Goal: Transaction & Acquisition: Purchase product/service

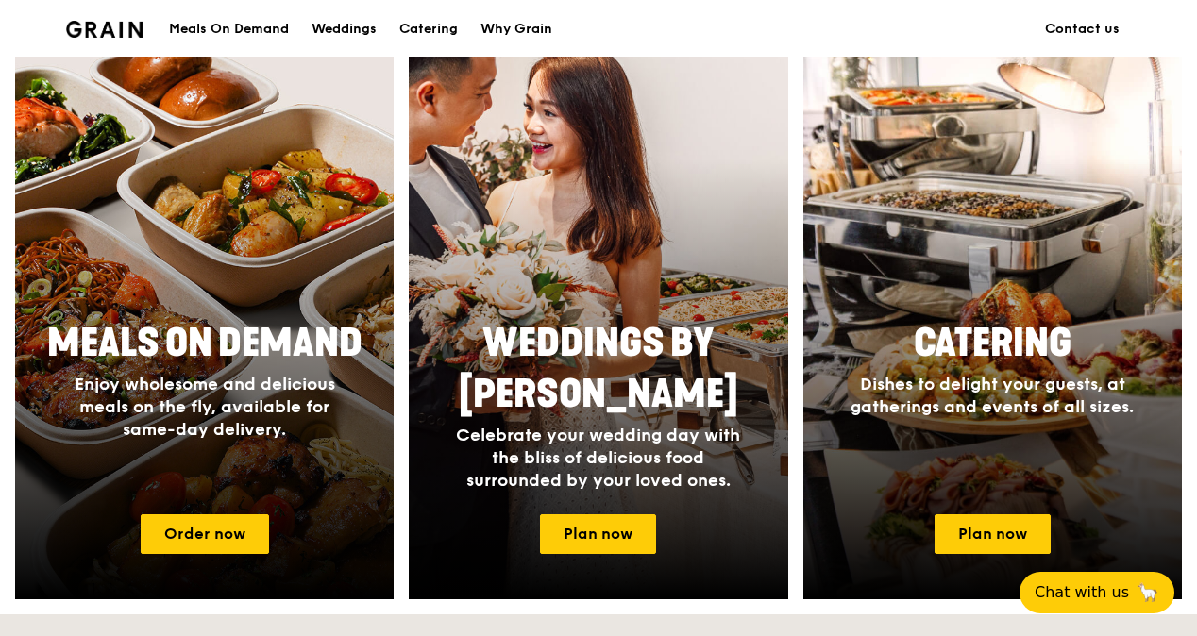
scroll to position [810, 0]
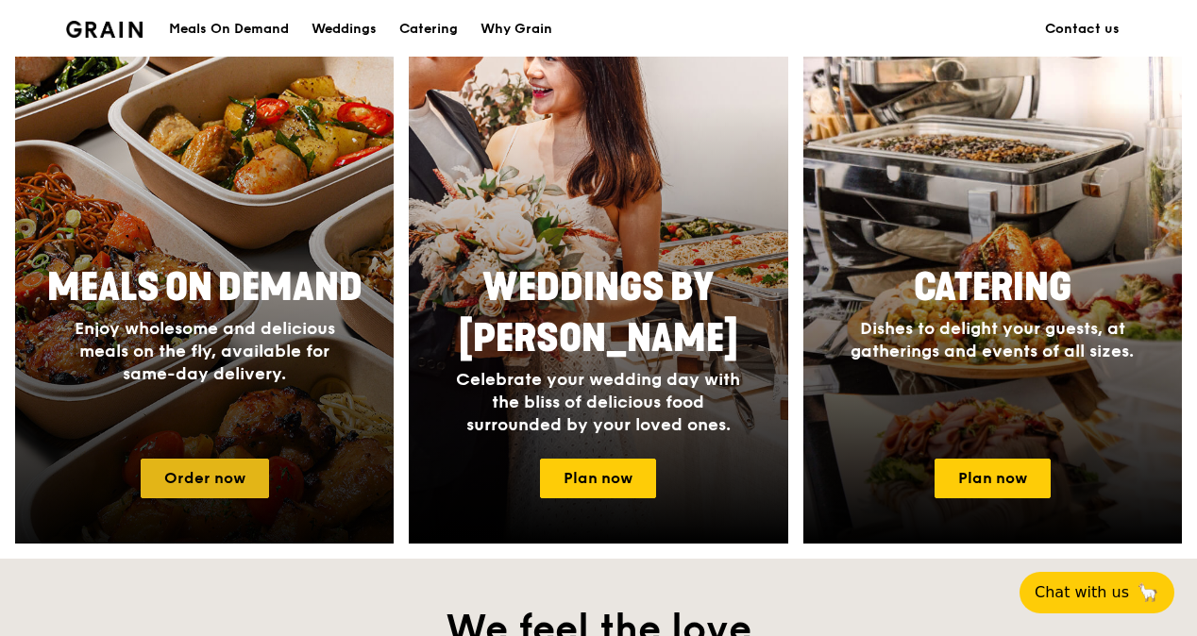
click at [236, 482] on link "Order now" at bounding box center [205, 479] width 128 height 40
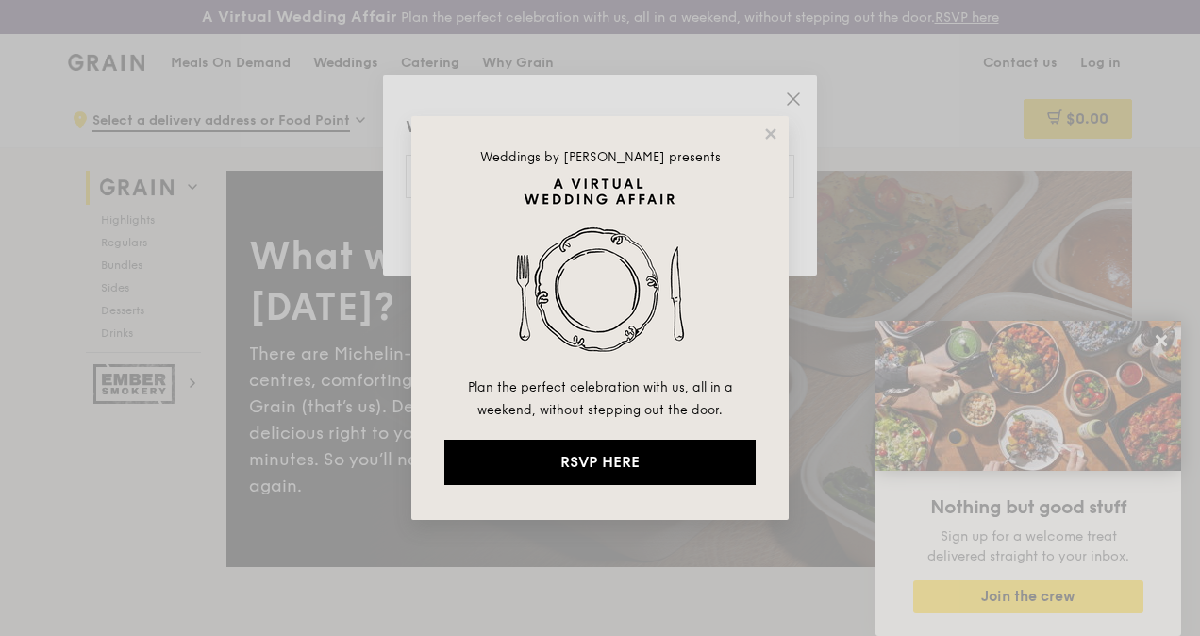
click at [761, 134] on div "Weddings by Grain presents Plan the perfect celebration with us, all in a weeke…" at bounding box center [600, 318] width 378 height 404
click at [765, 137] on icon at bounding box center [771, 134] width 17 height 17
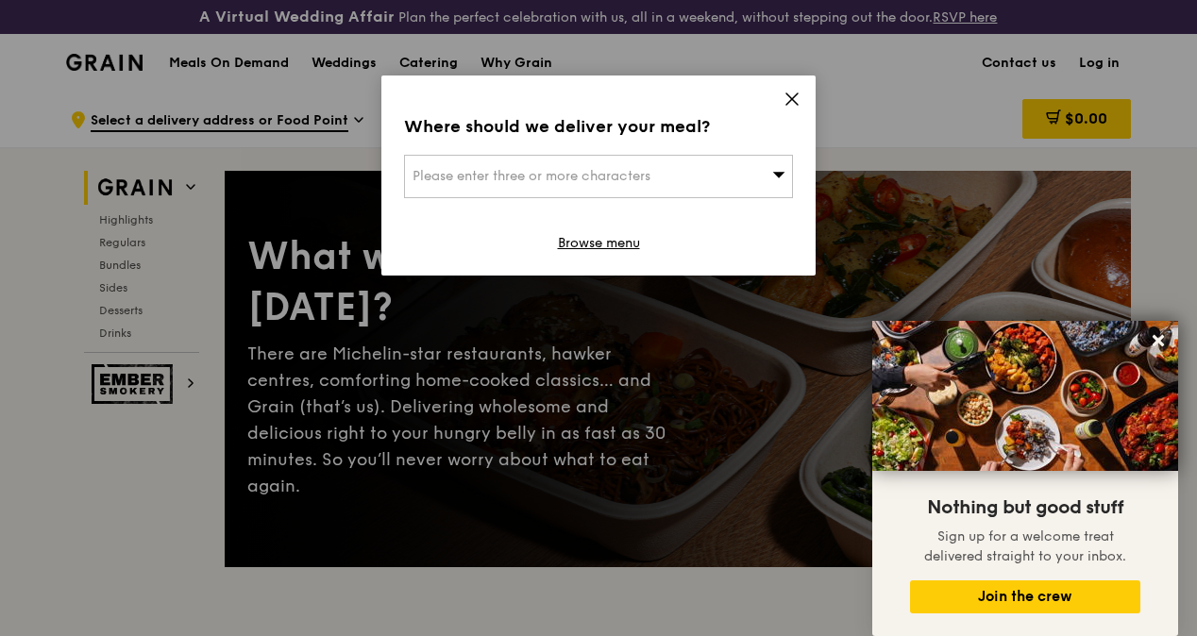
click at [783, 100] on icon at bounding box center [791, 99] width 17 height 17
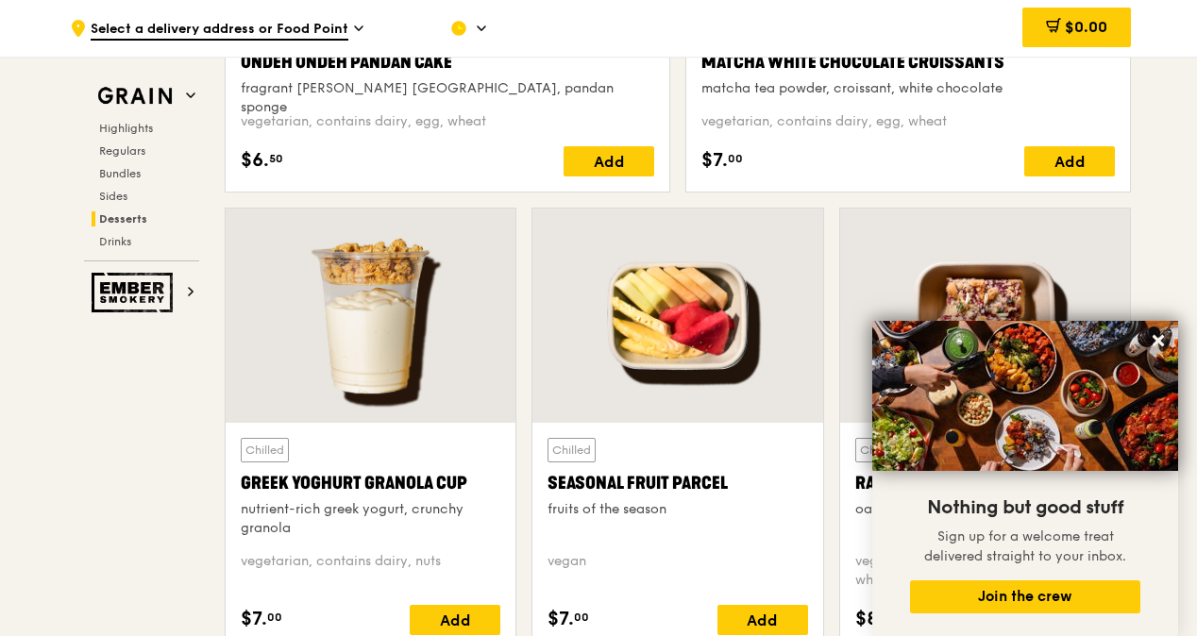
scroll to position [5756, 0]
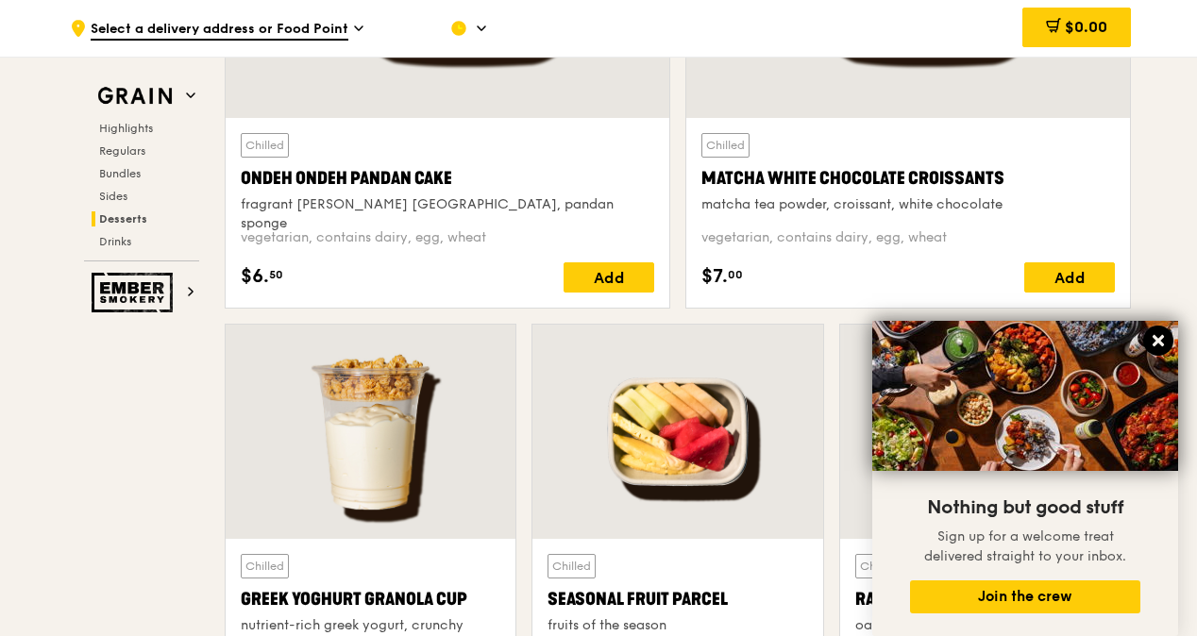
click at [1160, 335] on icon at bounding box center [1158, 340] width 17 height 17
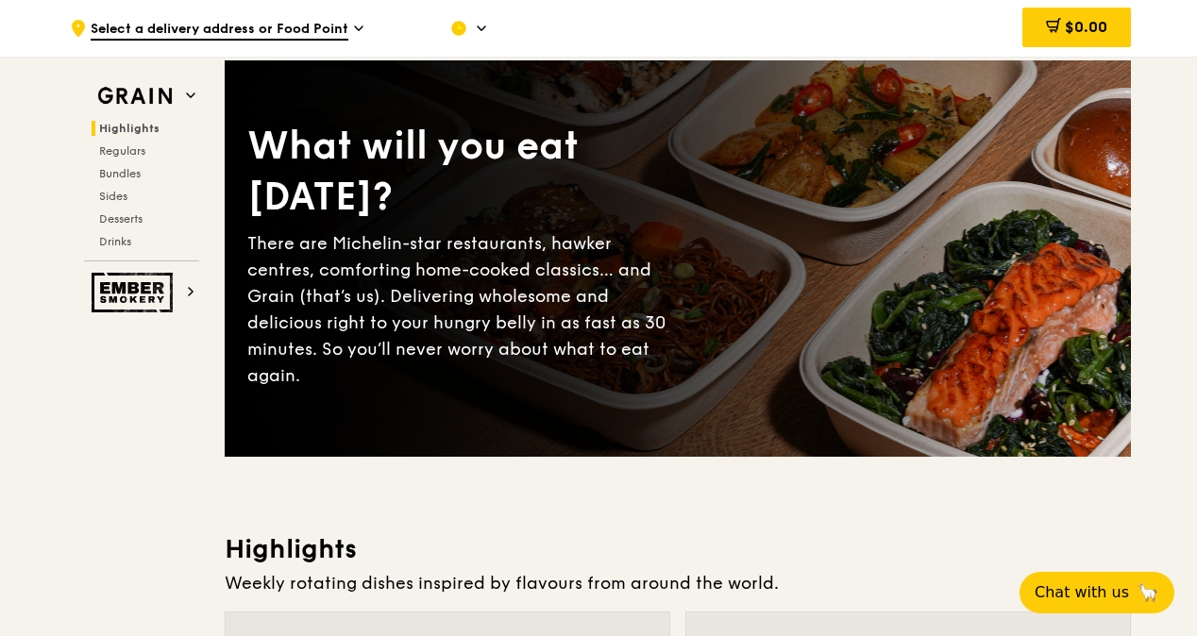
scroll to position [0, 0]
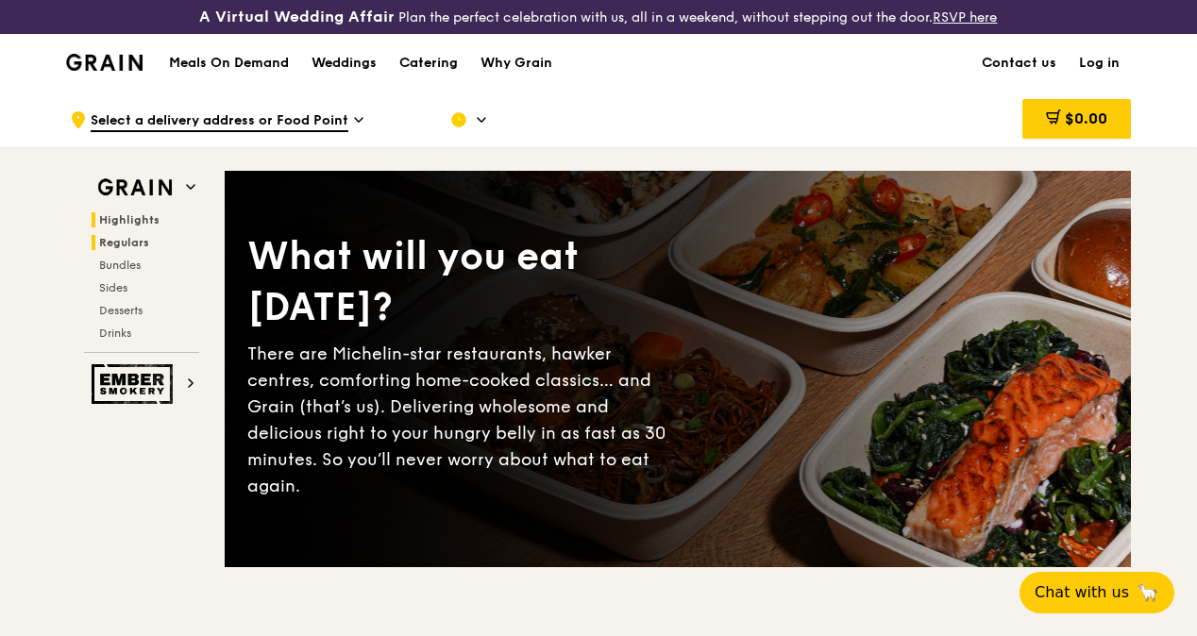
click at [121, 249] on span "Regulars" at bounding box center [124, 242] width 50 height 13
click at [118, 71] on img at bounding box center [104, 62] width 76 height 17
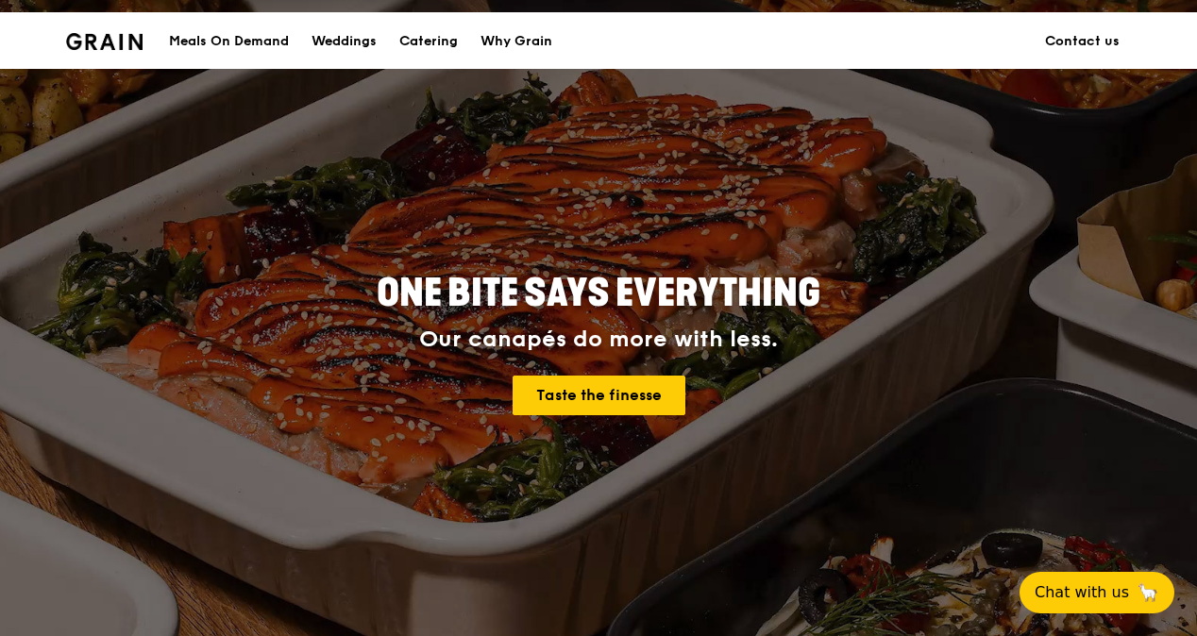
scroll to position [4, 0]
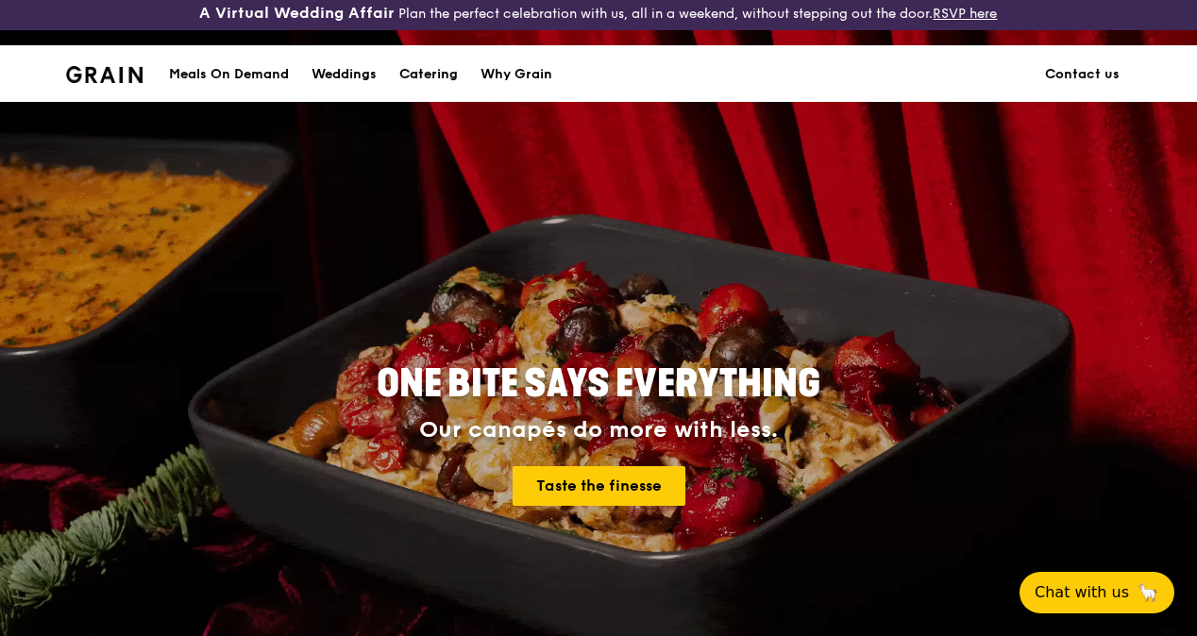
click at [428, 76] on div "Catering" at bounding box center [428, 74] width 59 height 57
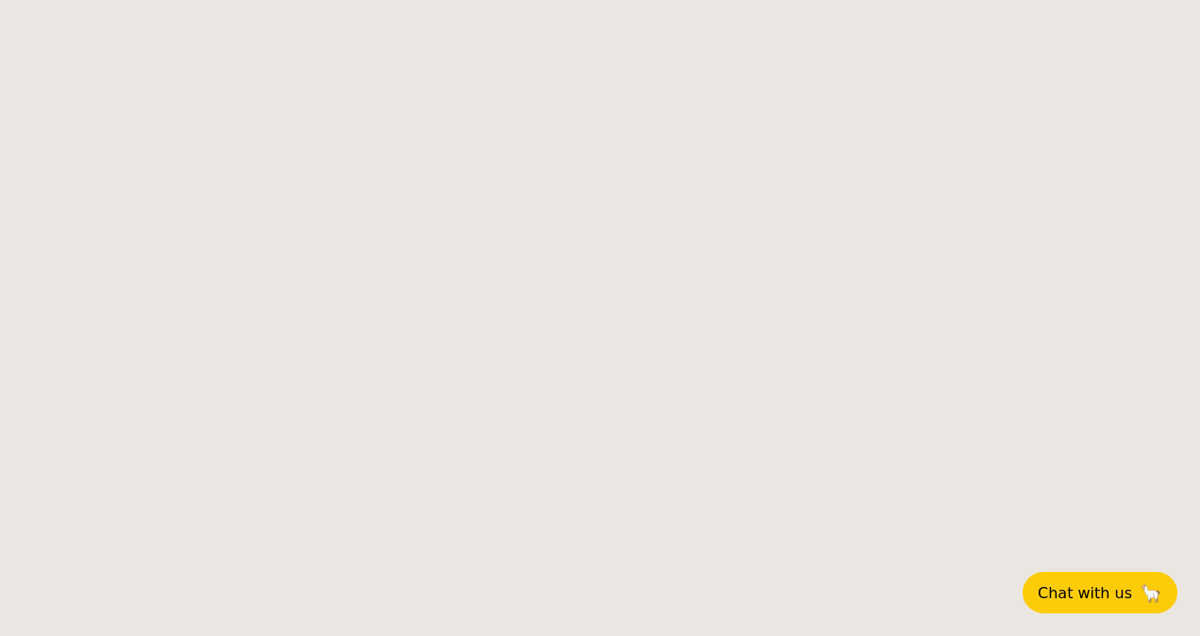
select select
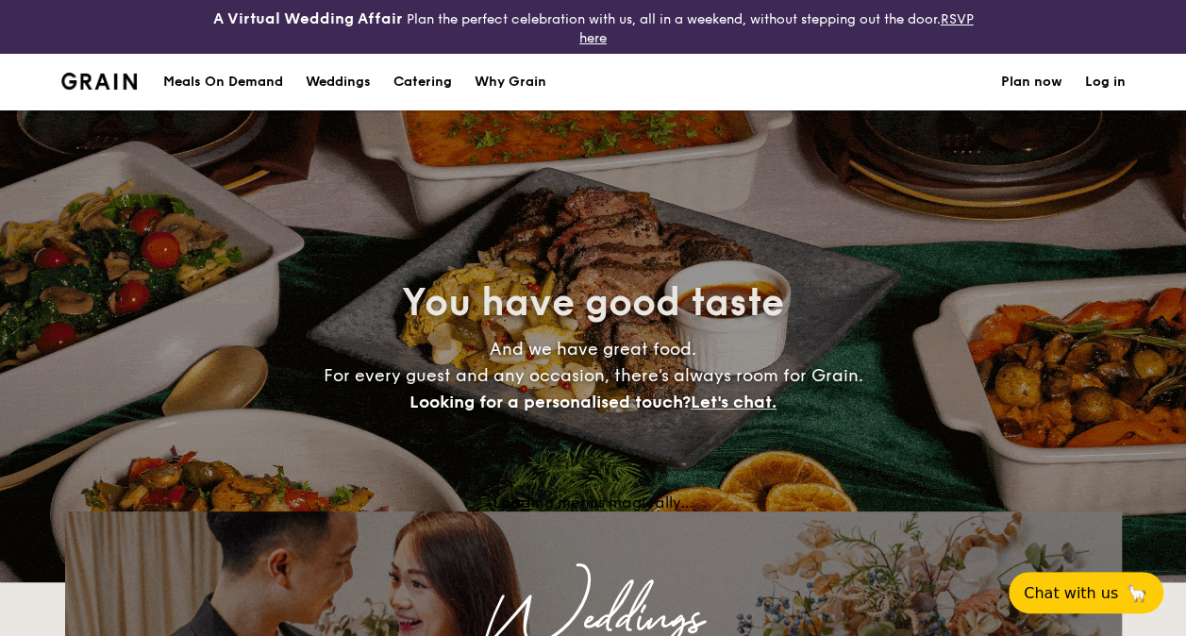
click at [232, 74] on div "Meals On Demand" at bounding box center [223, 82] width 120 height 57
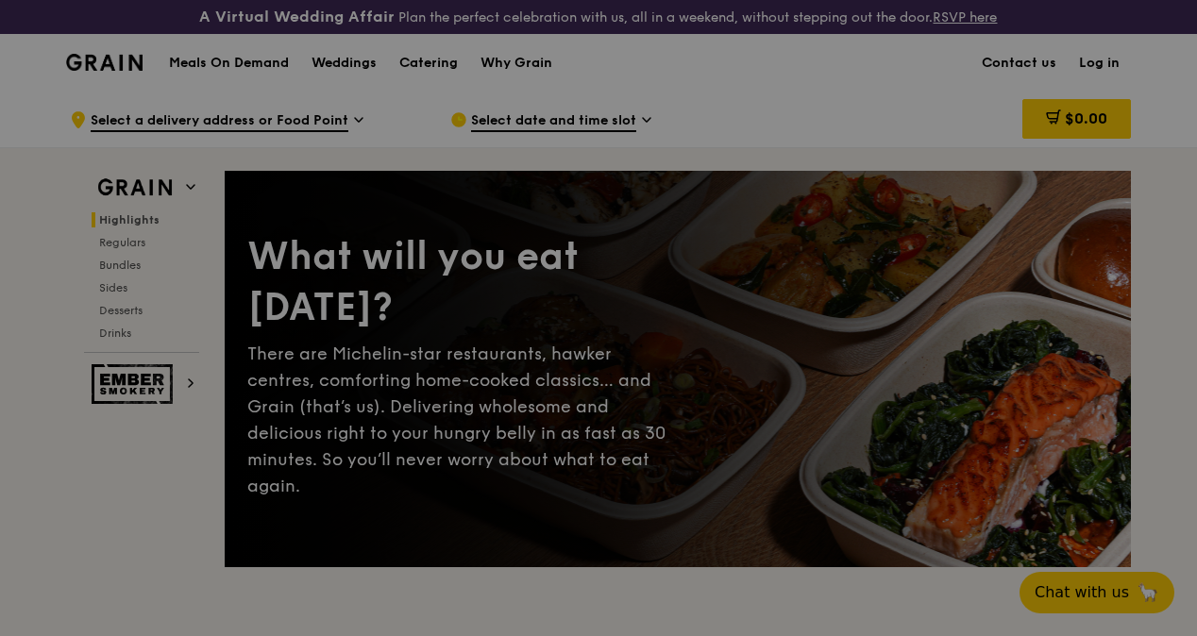
click at [674, 238] on div at bounding box center [598, 318] width 1197 height 636
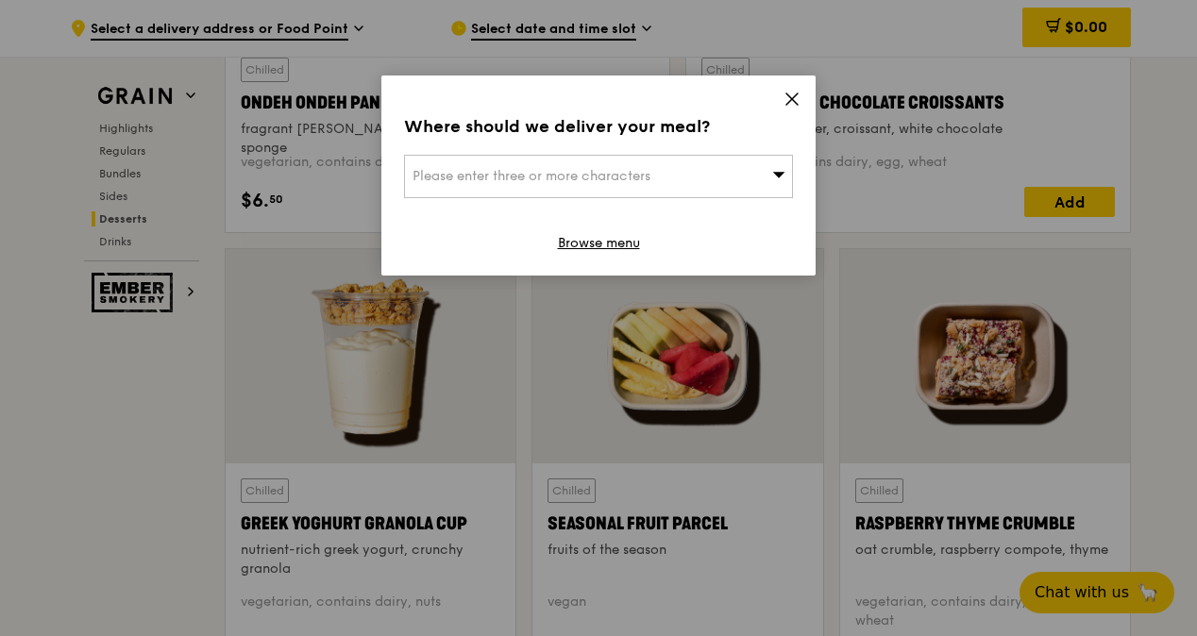
scroll to position [5636, 0]
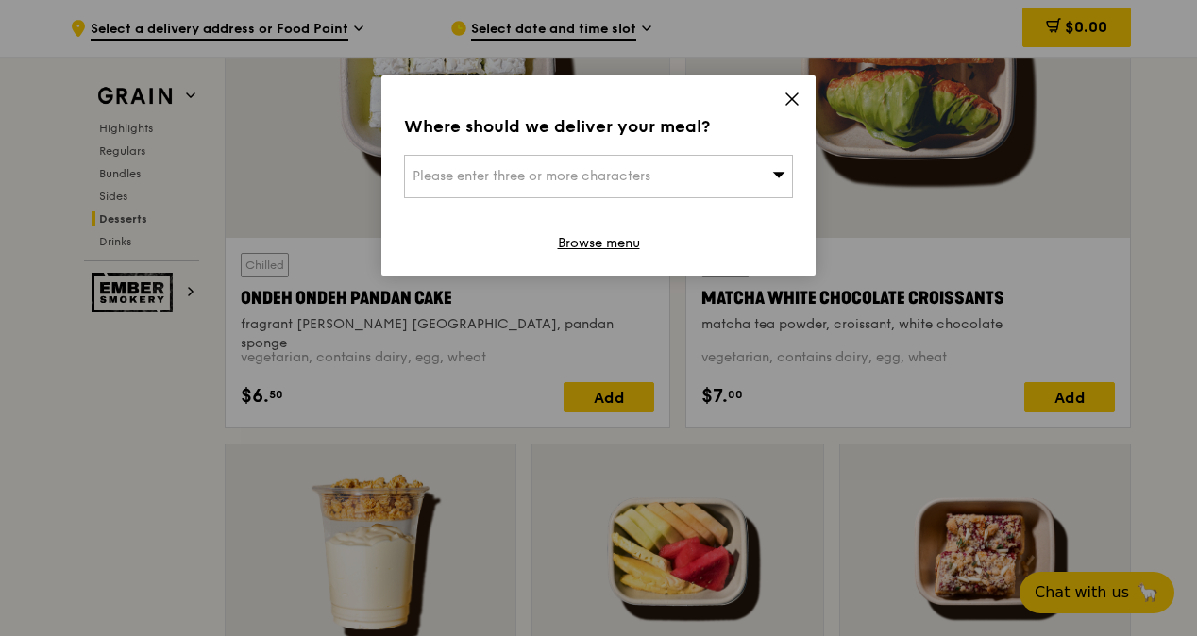
click at [783, 97] on icon at bounding box center [791, 99] width 17 height 17
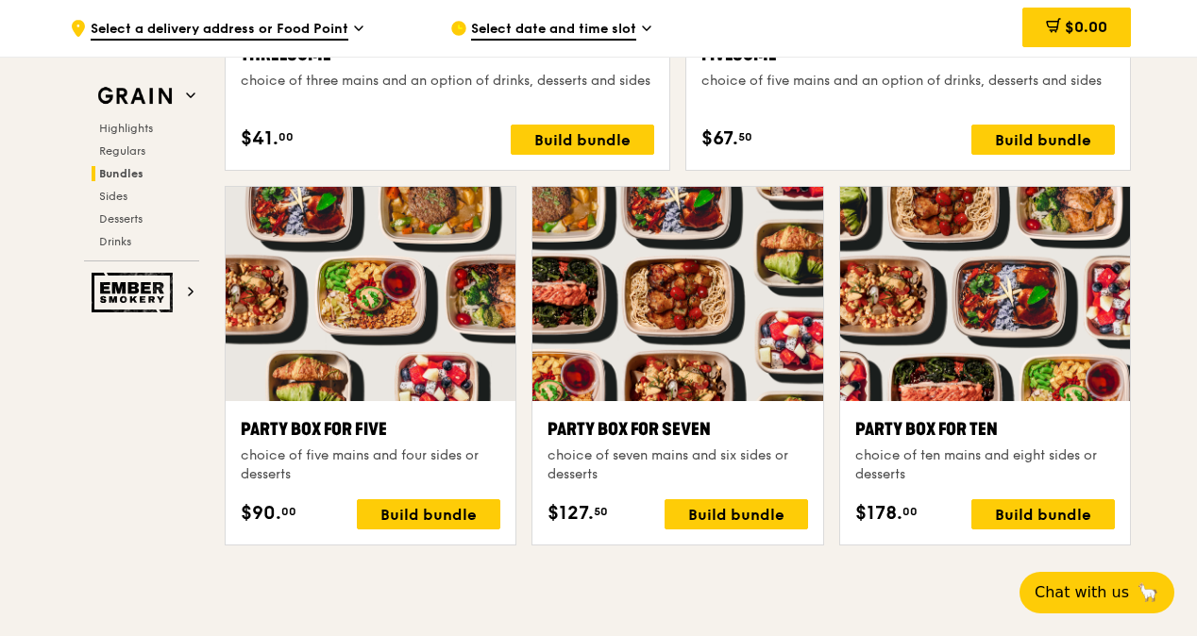
scroll to position [3749, 0]
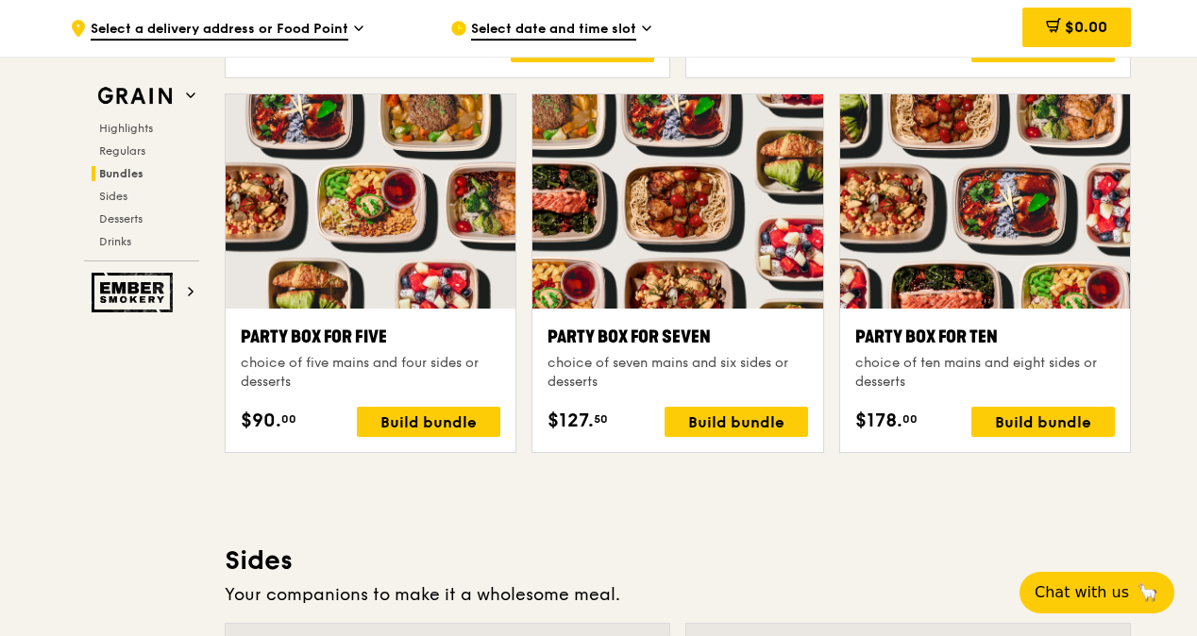
drag, startPoint x: 1014, startPoint y: 427, endPoint x: 952, endPoint y: 517, distance: 109.4
click at [949, 523] on div "Highlights Weekly rotating dishes inspired by flavours from around the world. W…" at bounding box center [678, 588] width 906 height 7390
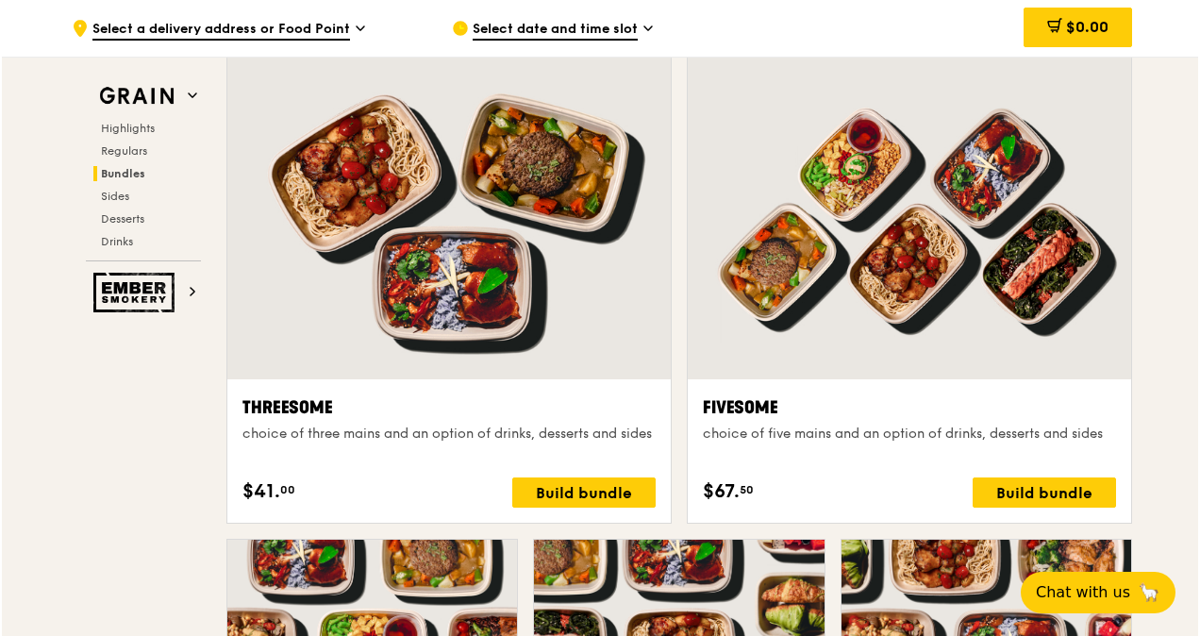
scroll to position [3775, 0]
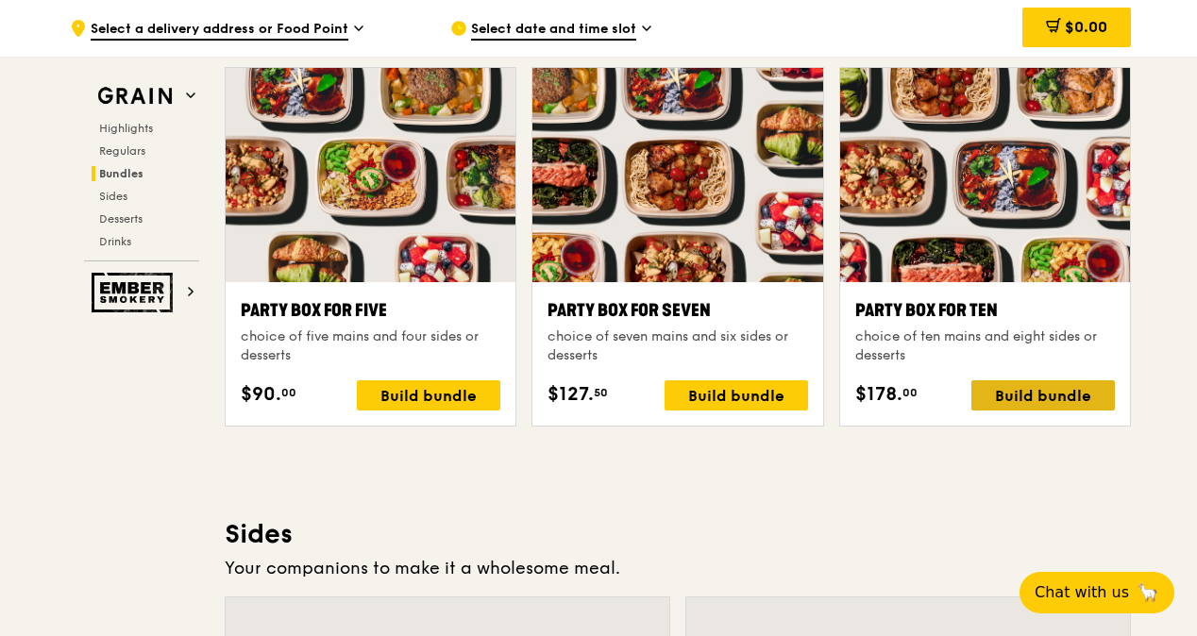
click at [1015, 410] on div "Build bundle" at bounding box center [1042, 395] width 143 height 30
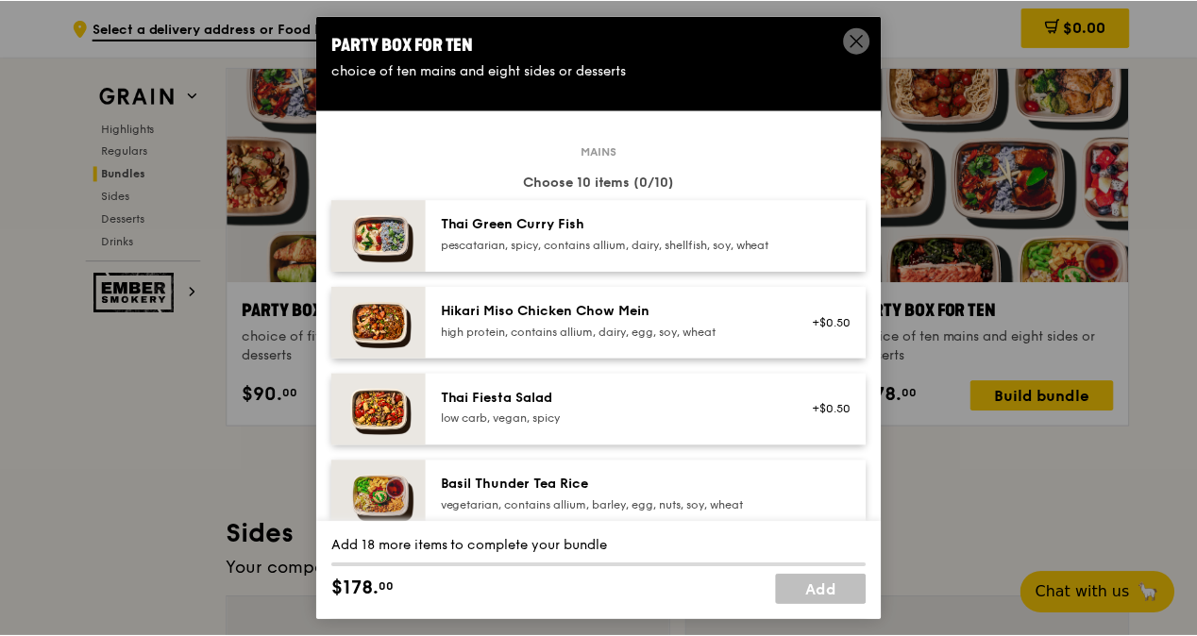
scroll to position [0, 0]
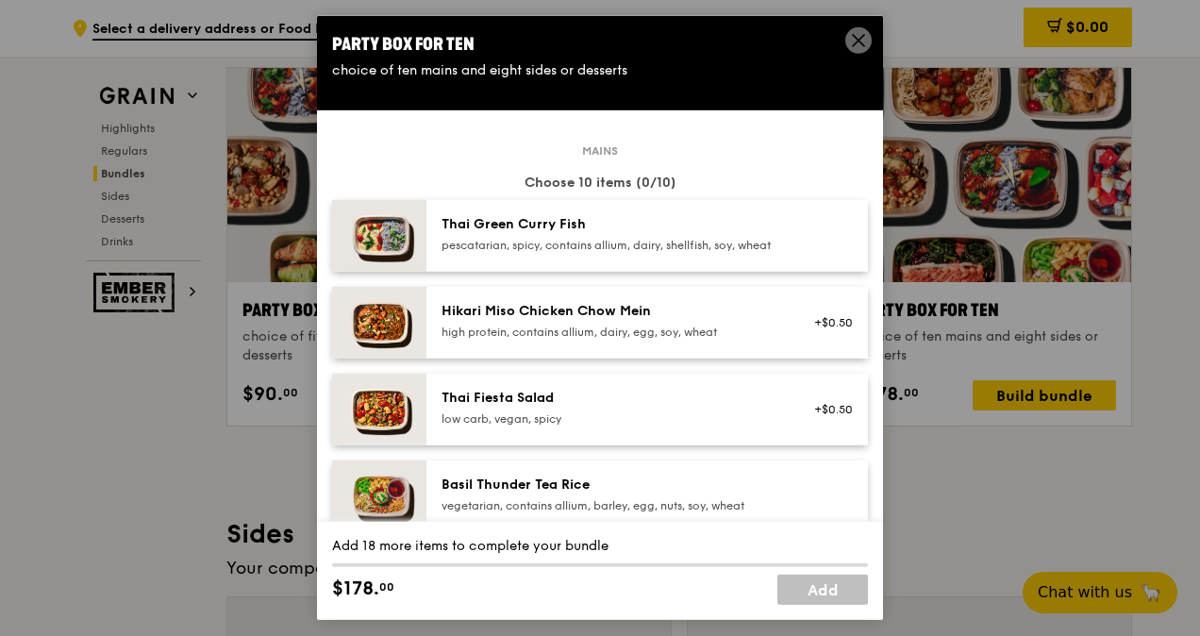
click at [855, 42] on icon at bounding box center [858, 40] width 17 height 17
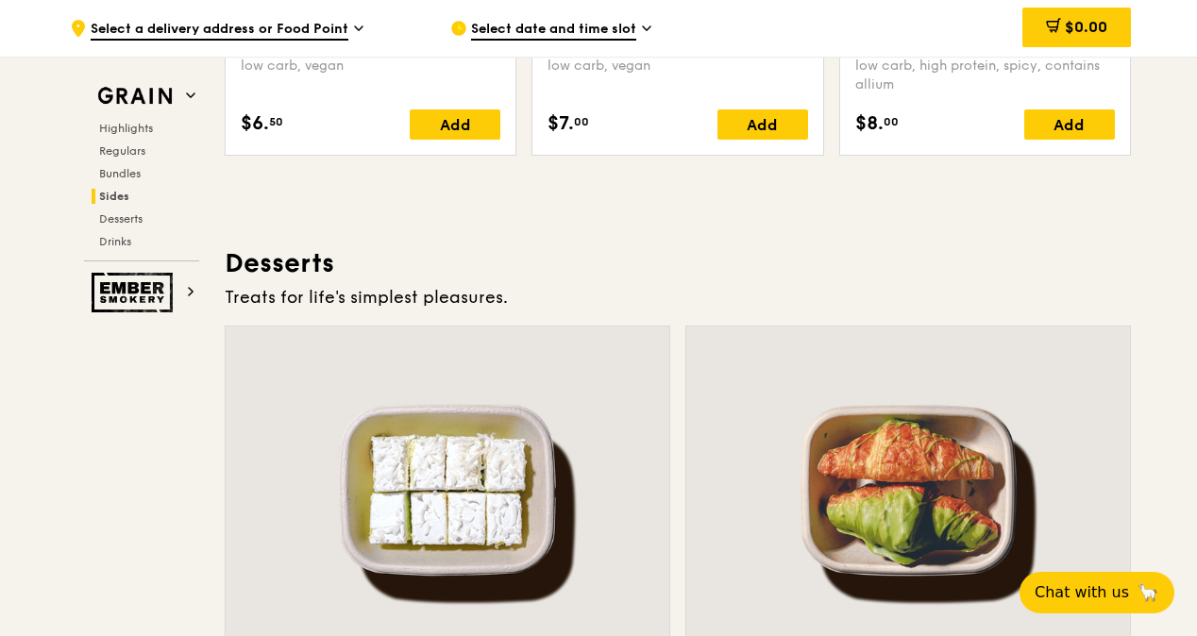
scroll to position [5191, 0]
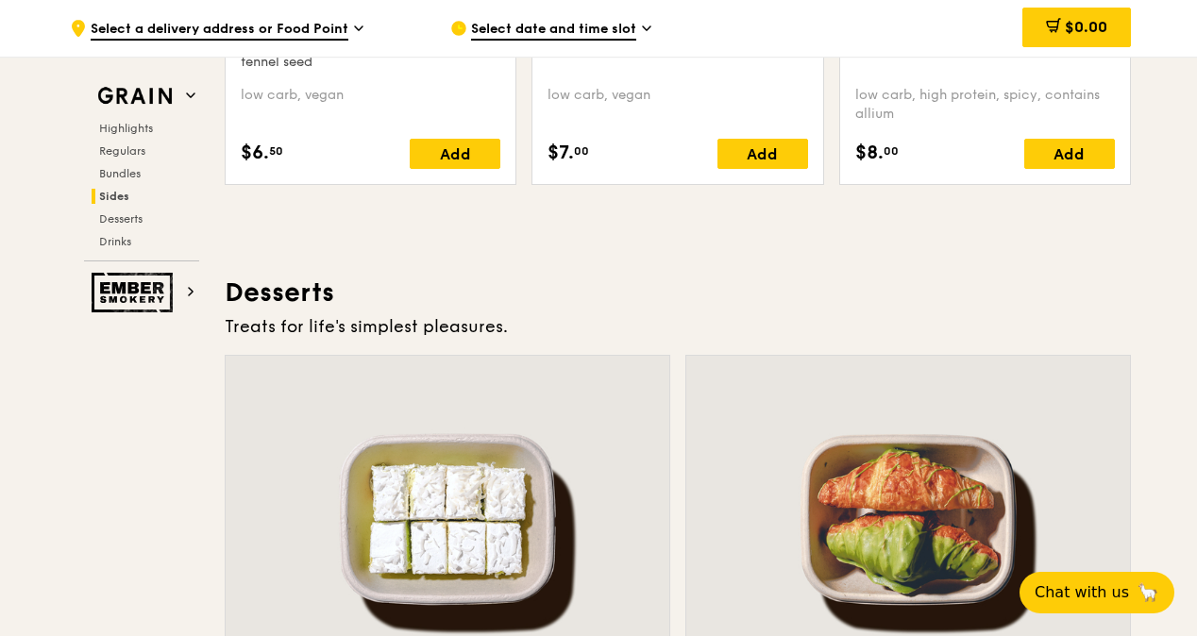
click at [310, 306] on h3 "Desserts" at bounding box center [678, 293] width 906 height 34
click at [144, 215] on span "Desserts" at bounding box center [123, 218] width 48 height 13
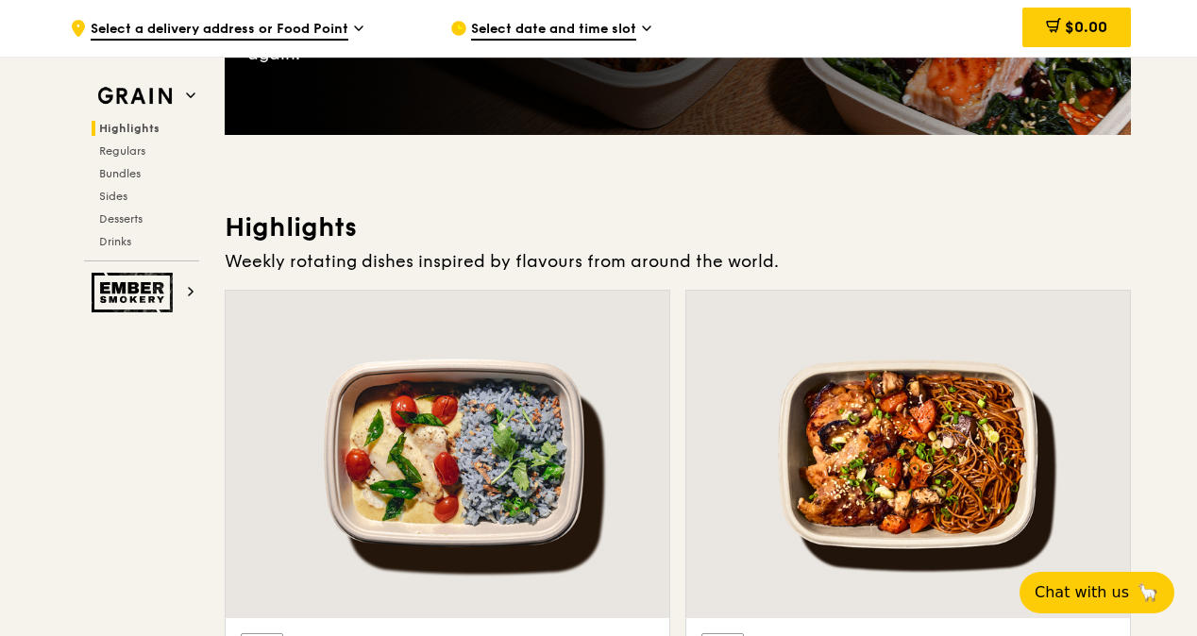
scroll to position [472, 0]
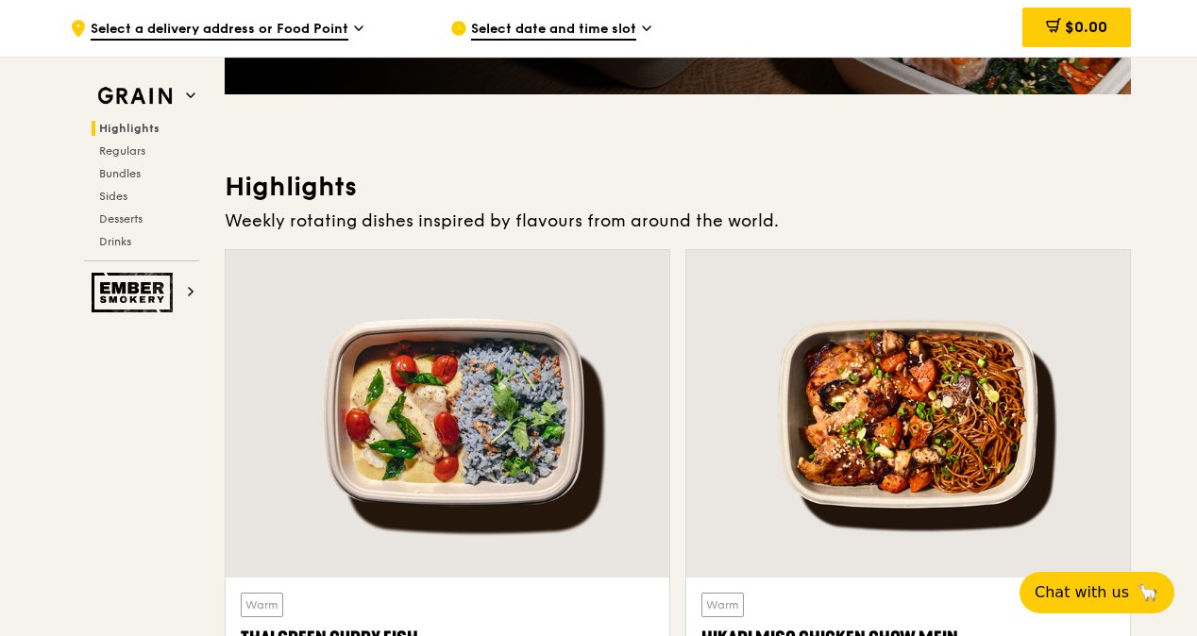
click at [249, 202] on h3 "Highlights" at bounding box center [678, 187] width 906 height 34
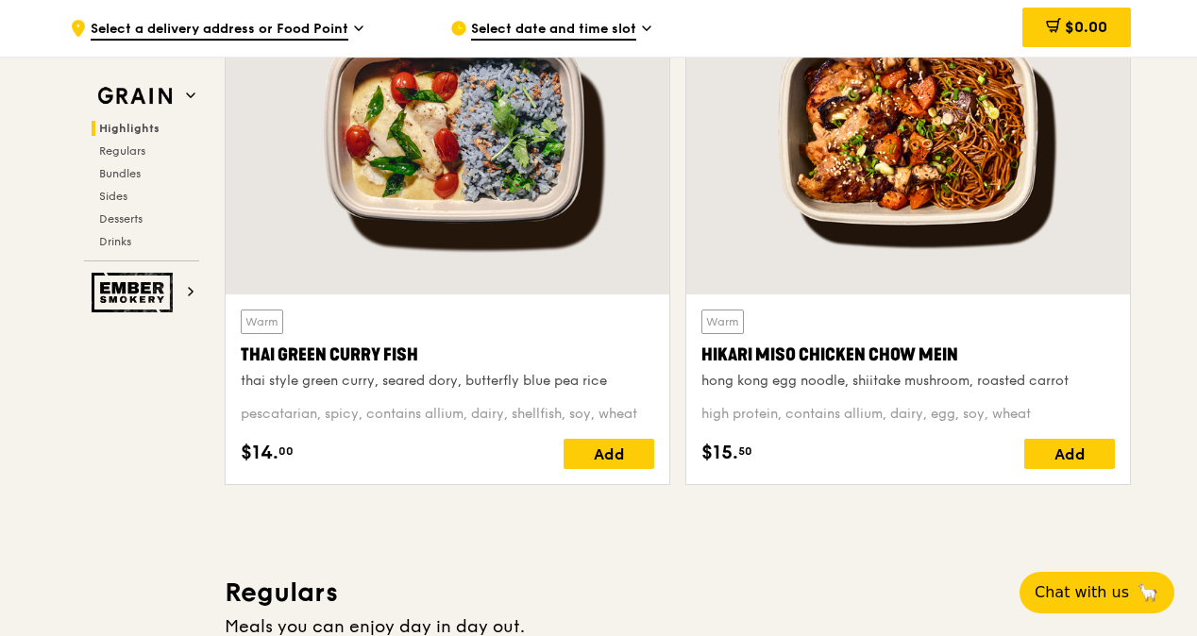
scroll to position [1133, 0]
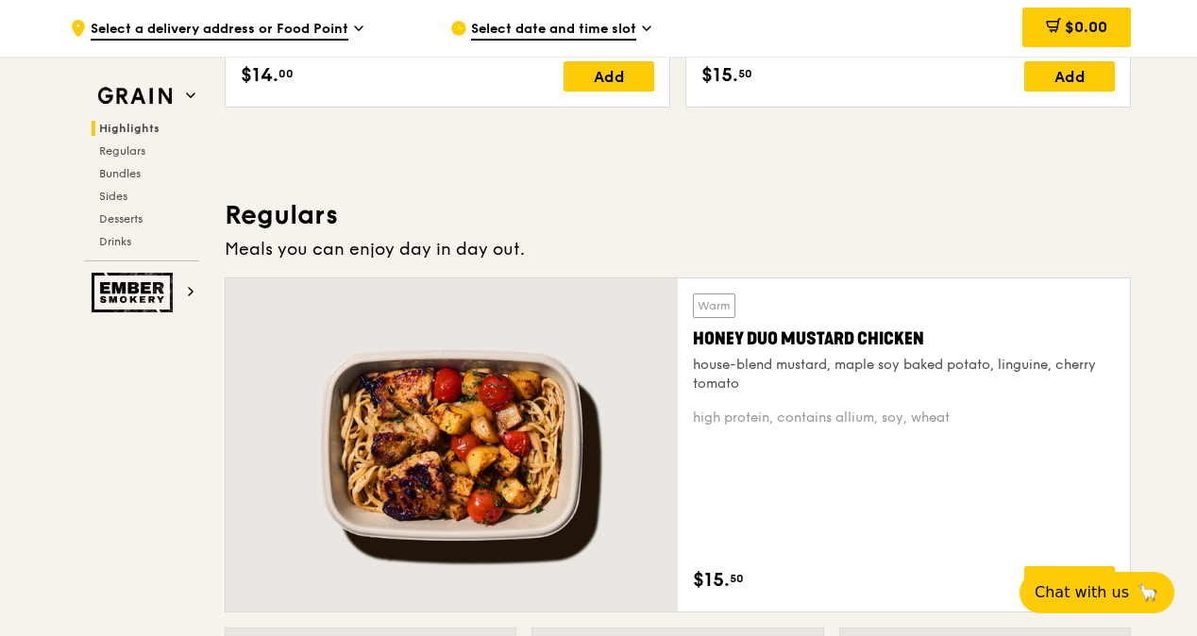
click at [260, 223] on h3 "Regulars" at bounding box center [678, 215] width 906 height 34
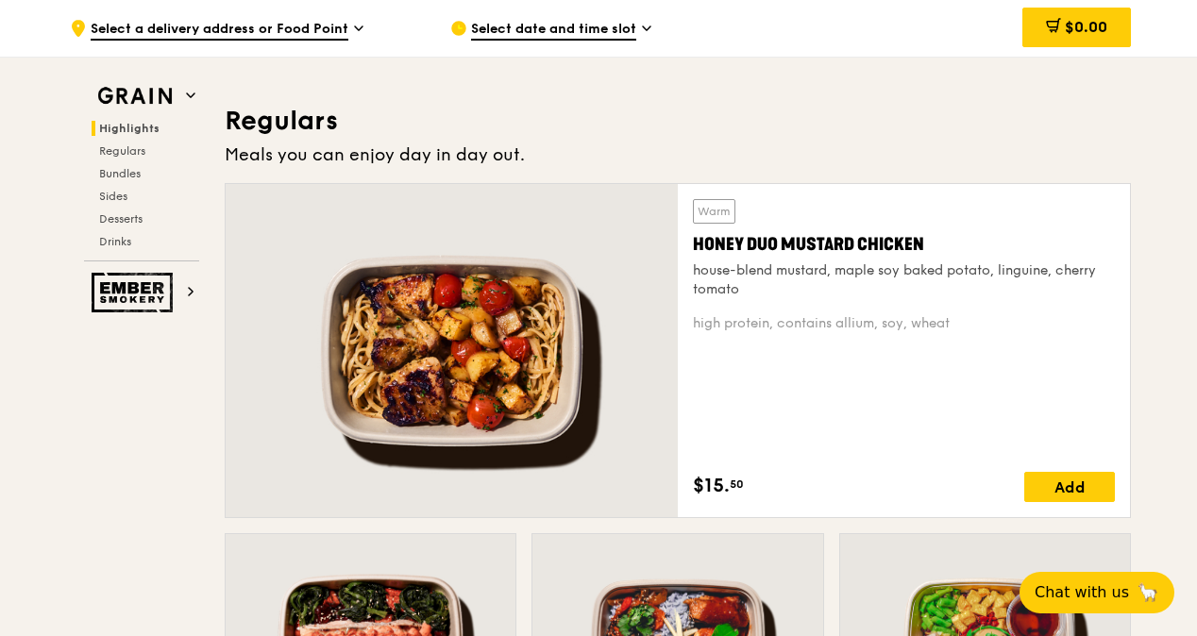
scroll to position [849, 0]
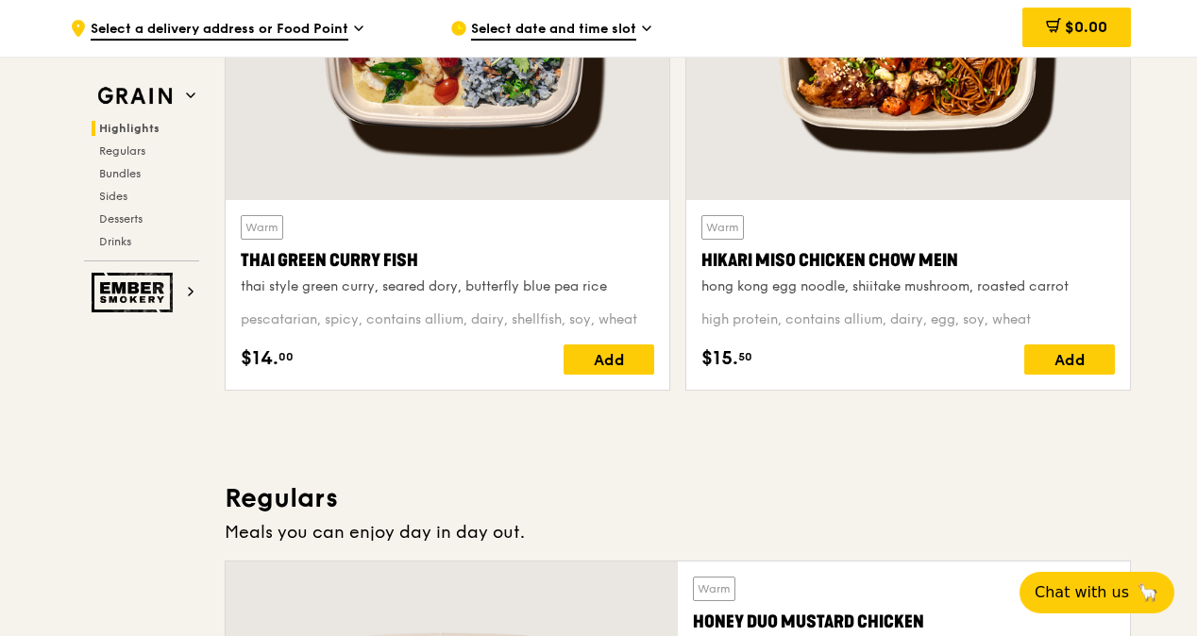
click at [263, 506] on h3 "Regulars" at bounding box center [678, 498] width 906 height 34
drag, startPoint x: 263, startPoint y: 506, endPoint x: 245, endPoint y: 512, distance: 18.8
click at [245, 512] on h3 "Regulars" at bounding box center [678, 498] width 906 height 34
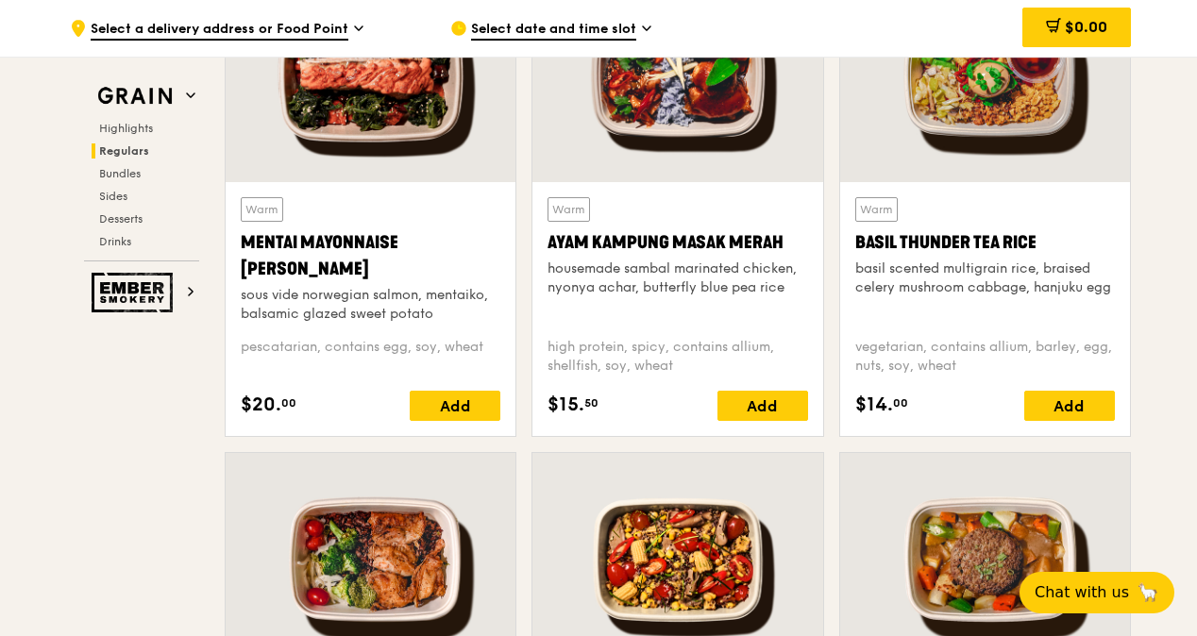
scroll to position [2359, 0]
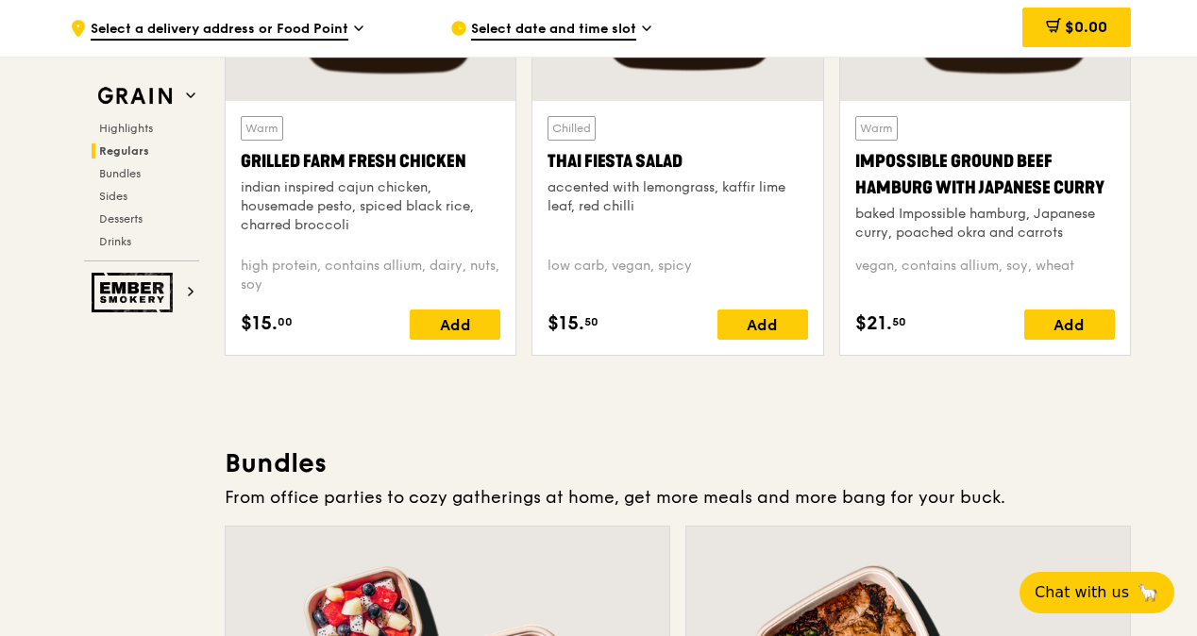
click at [259, 474] on h3 "Bundles" at bounding box center [678, 463] width 906 height 34
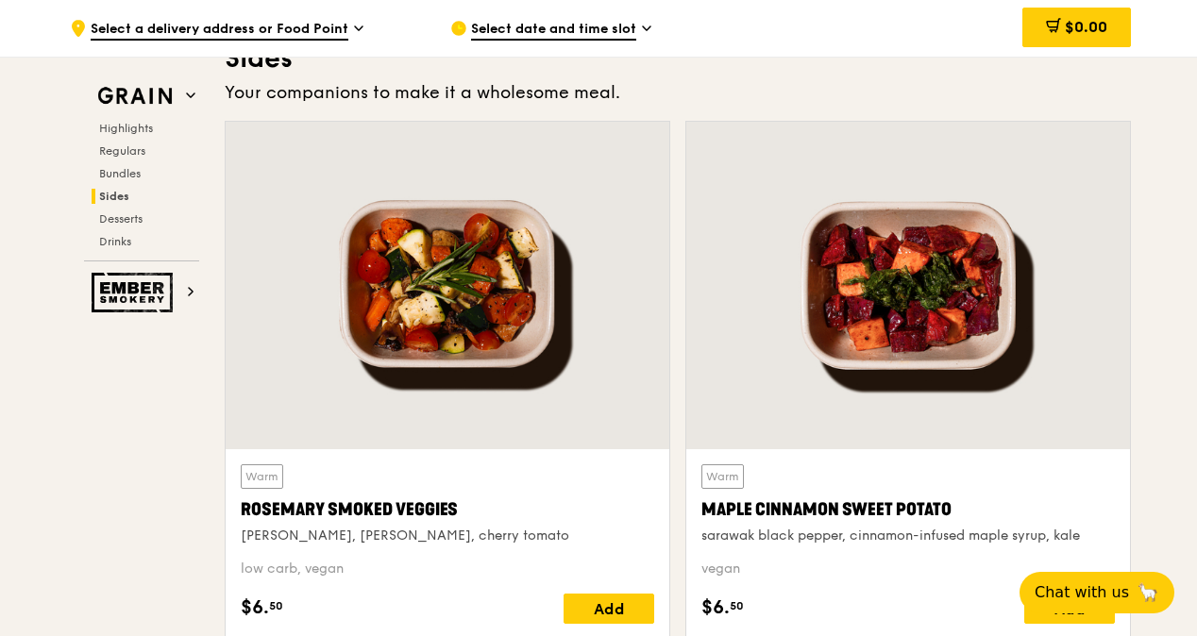
scroll to position [4247, 0]
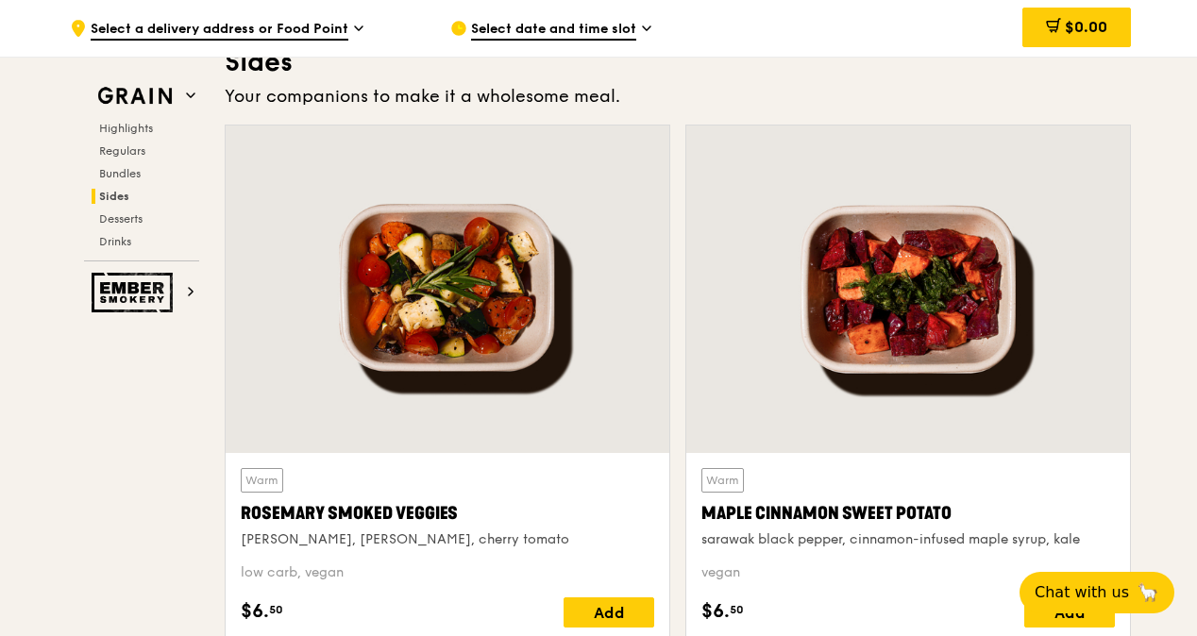
click at [291, 70] on h3 "Sides" at bounding box center [678, 62] width 906 height 34
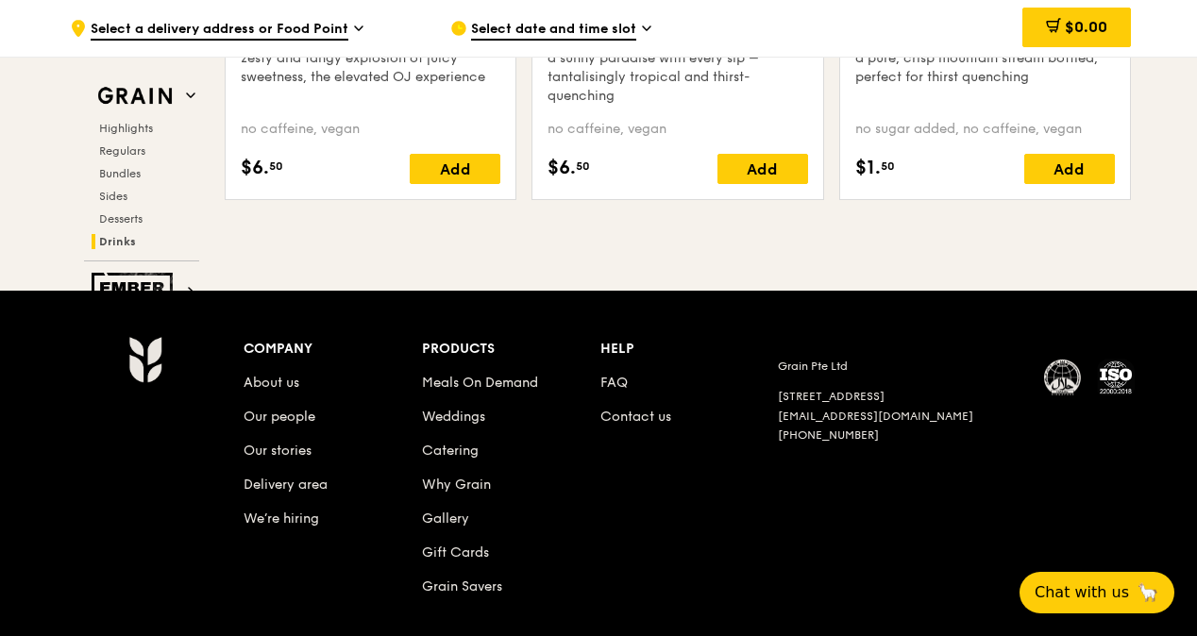
scroll to position [7901, 0]
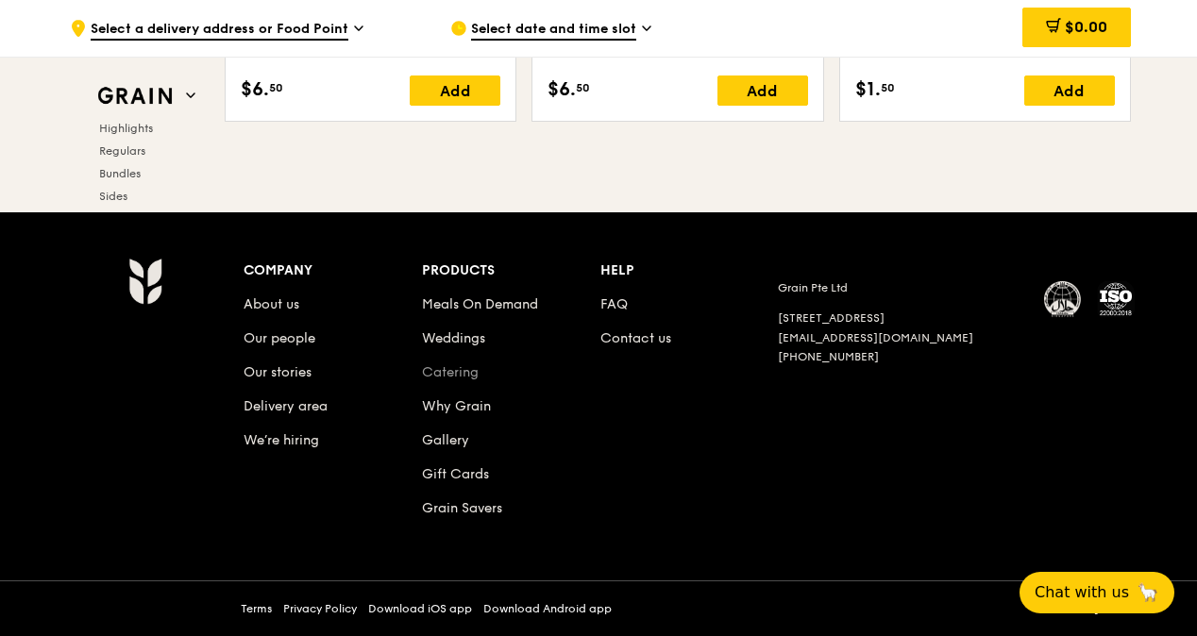
click at [455, 378] on link "Catering" at bounding box center [450, 372] width 57 height 16
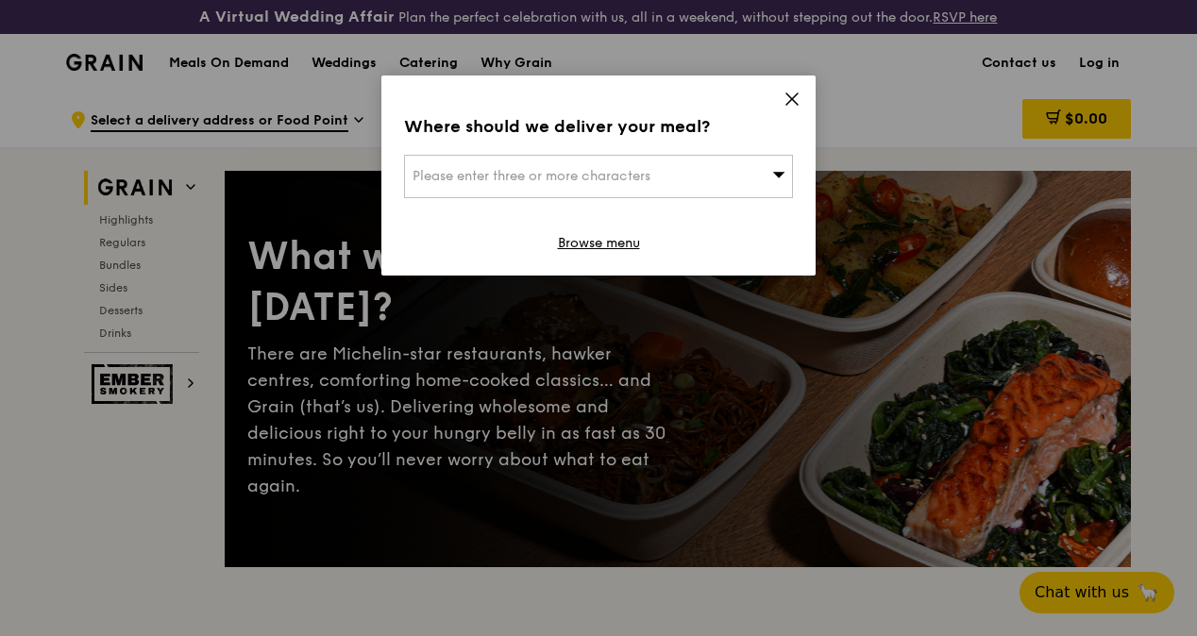
click at [787, 98] on icon at bounding box center [791, 99] width 17 height 17
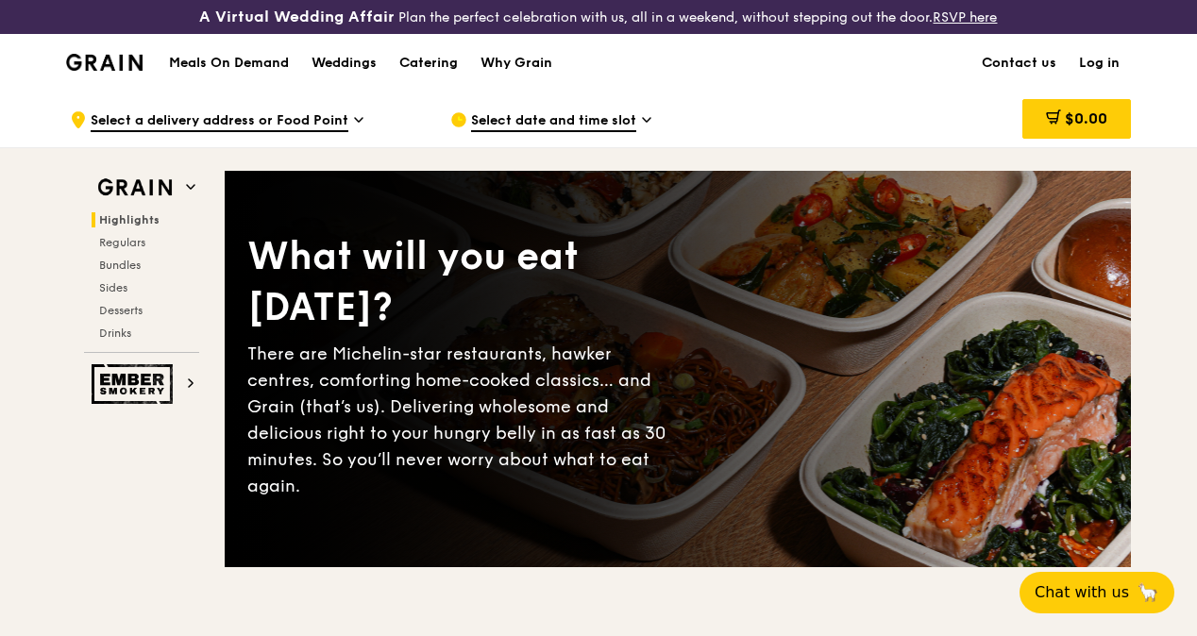
click at [301, 132] on span "Select a delivery address or Food Point" at bounding box center [220, 121] width 258 height 21
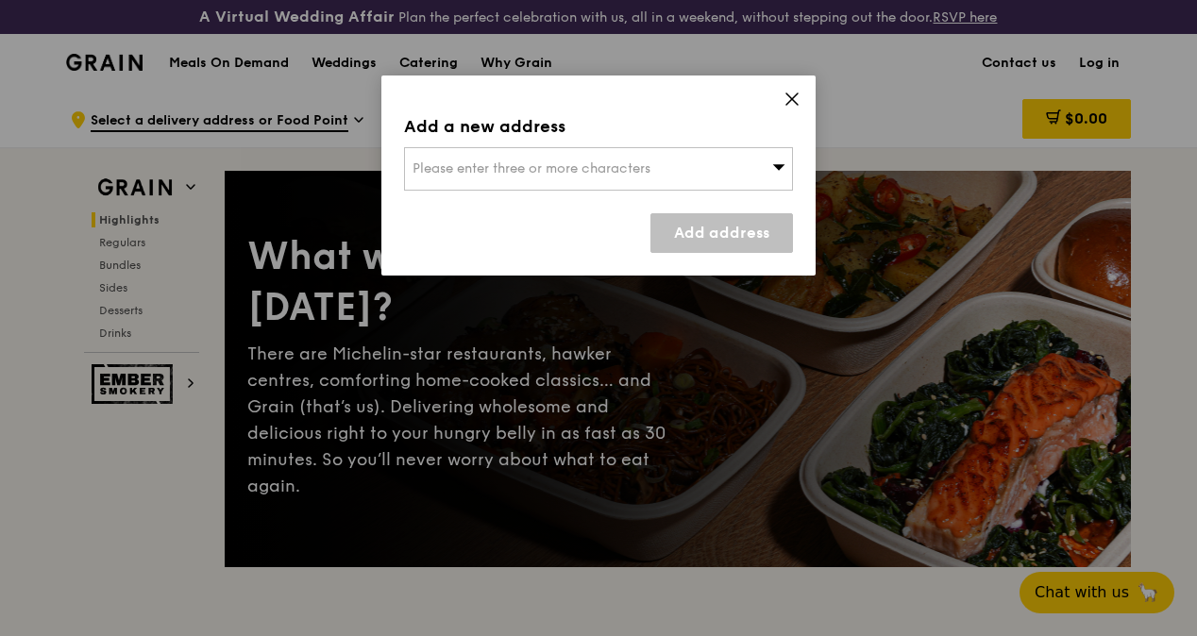
click at [797, 108] on span at bounding box center [791, 102] width 17 height 21
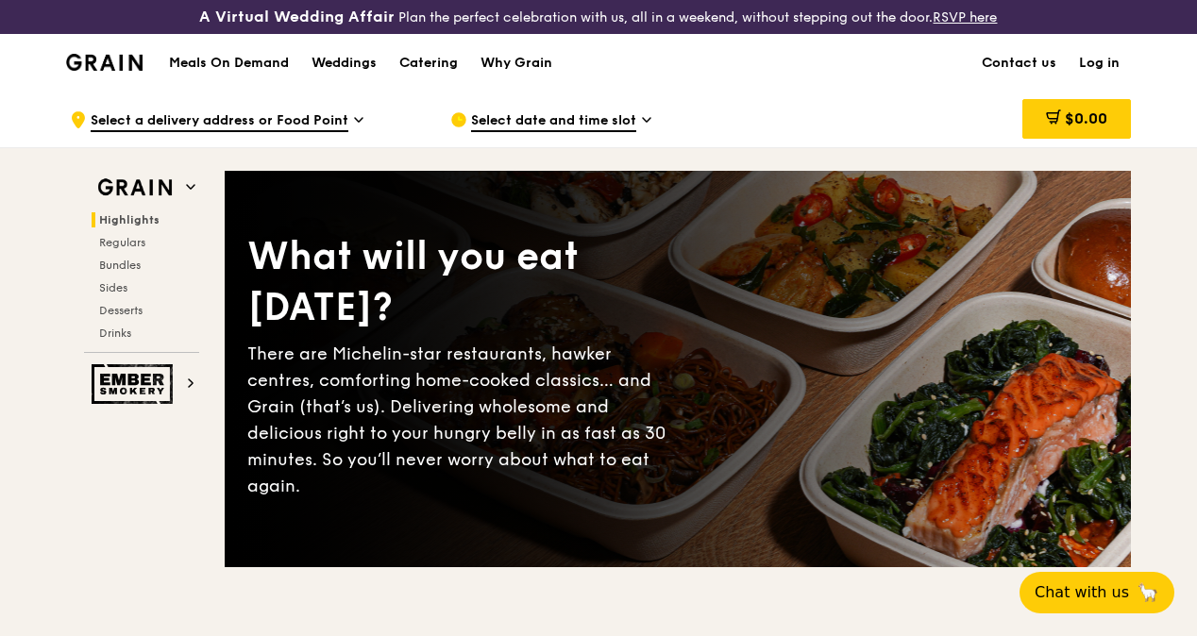
click at [91, 71] on img at bounding box center [104, 62] width 76 height 17
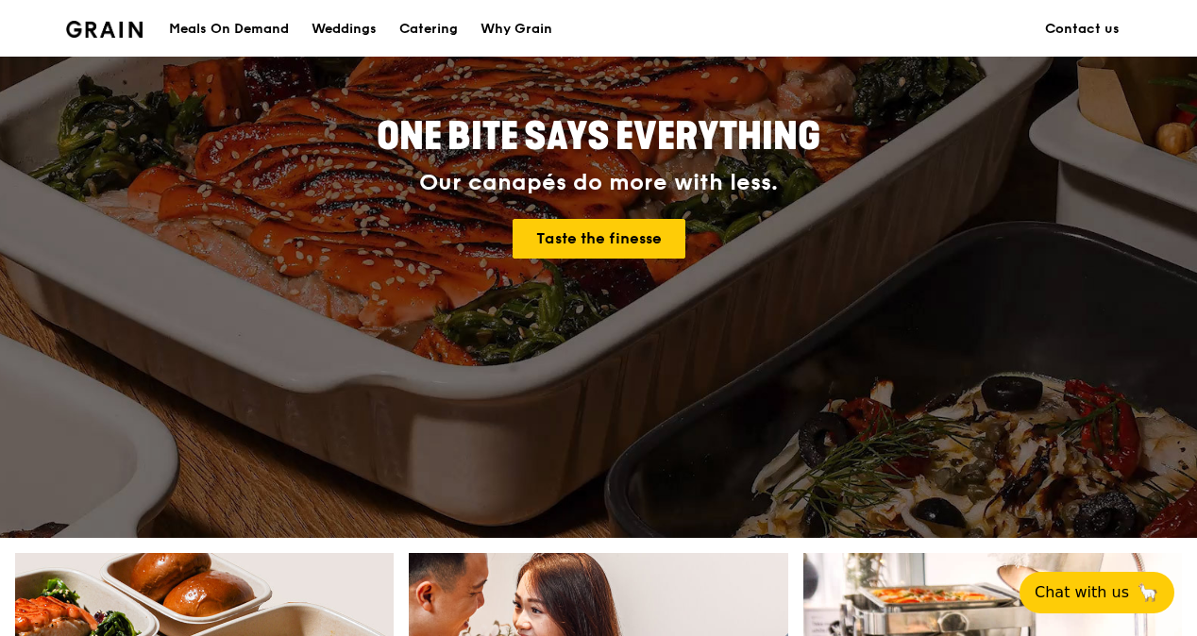
scroll to position [566, 0]
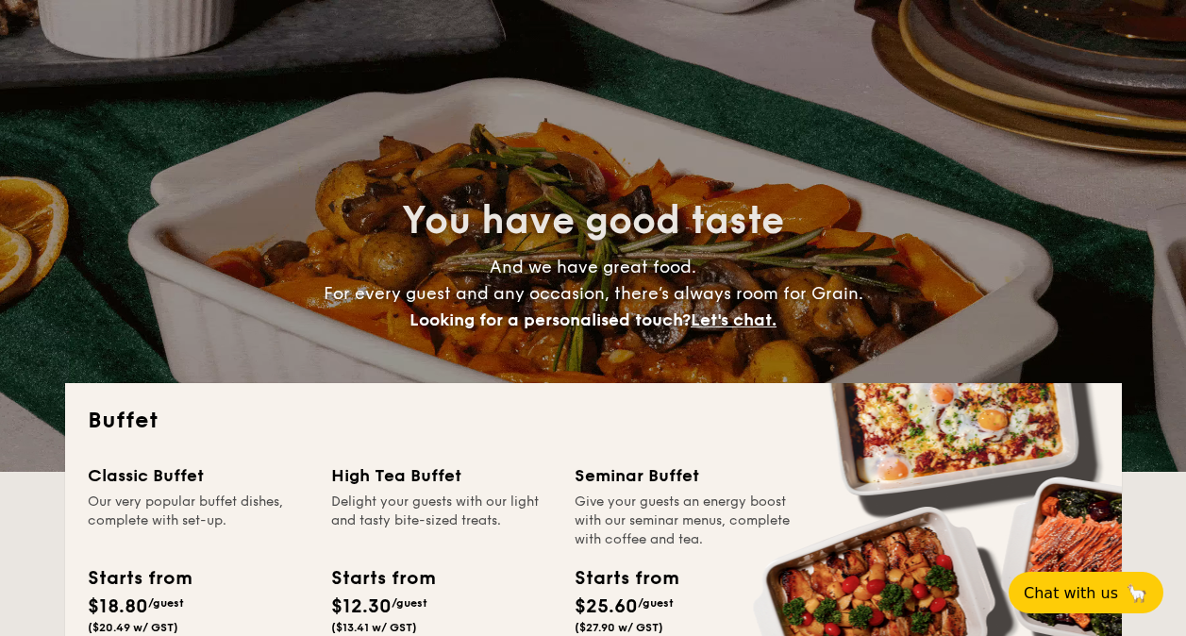
select select
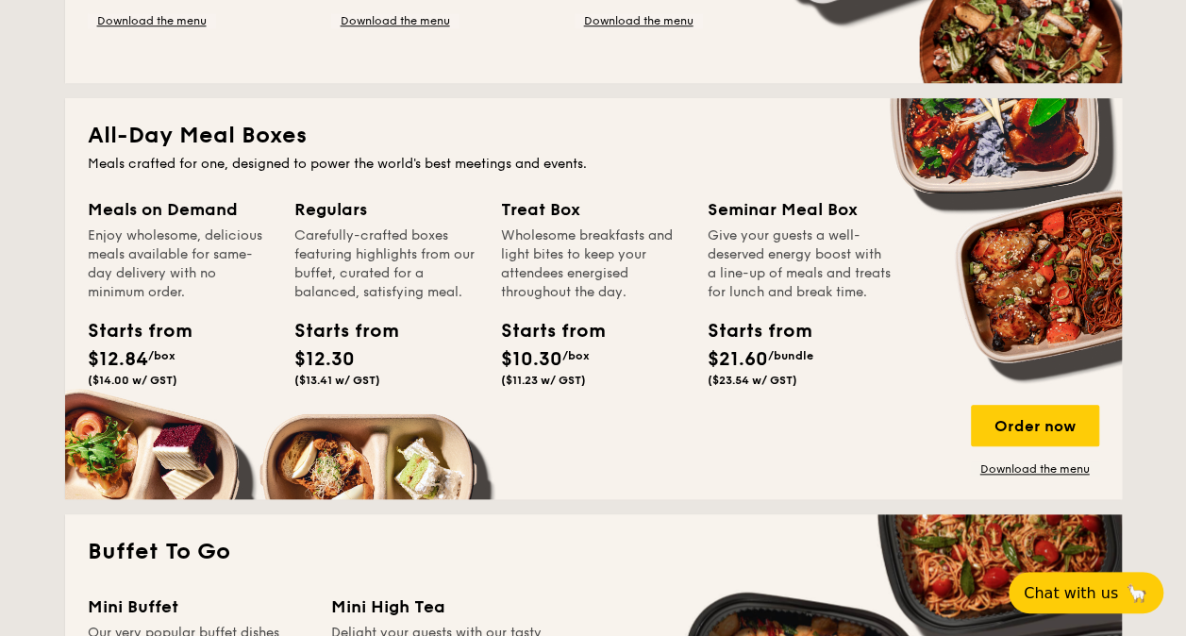
scroll to position [755, 0]
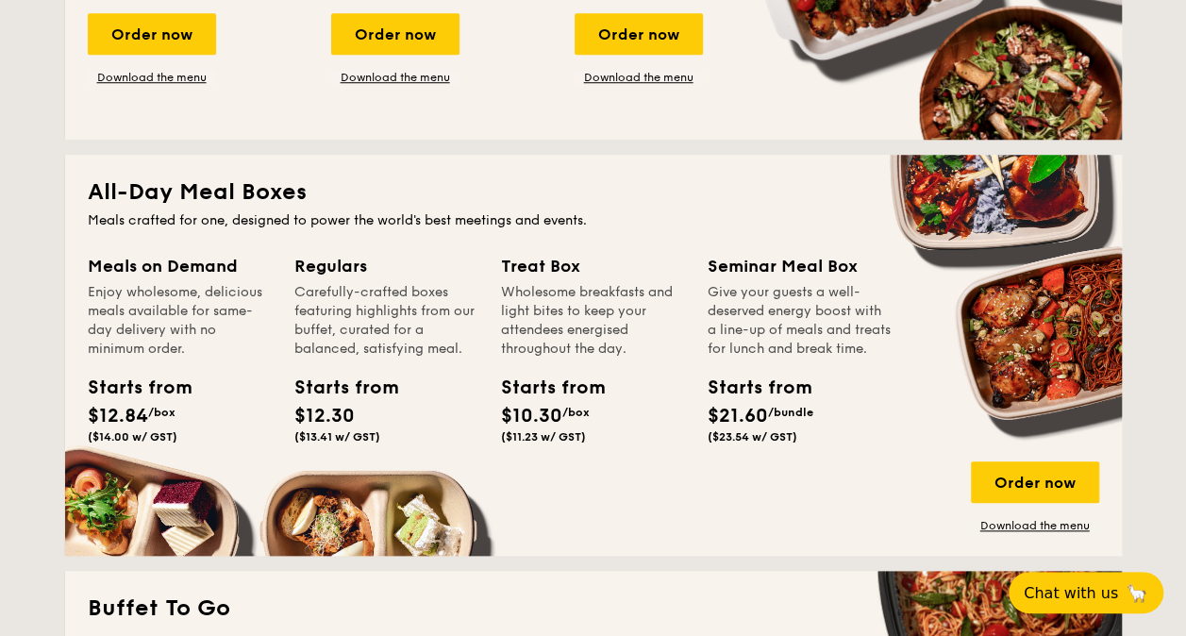
click at [566, 430] on span "($11.23 w/ GST)" at bounding box center [543, 436] width 85 height 13
click at [1028, 525] on link "Download the menu" at bounding box center [1035, 525] width 128 height 15
click at [1008, 484] on div "Order now" at bounding box center [1035, 483] width 128 height 42
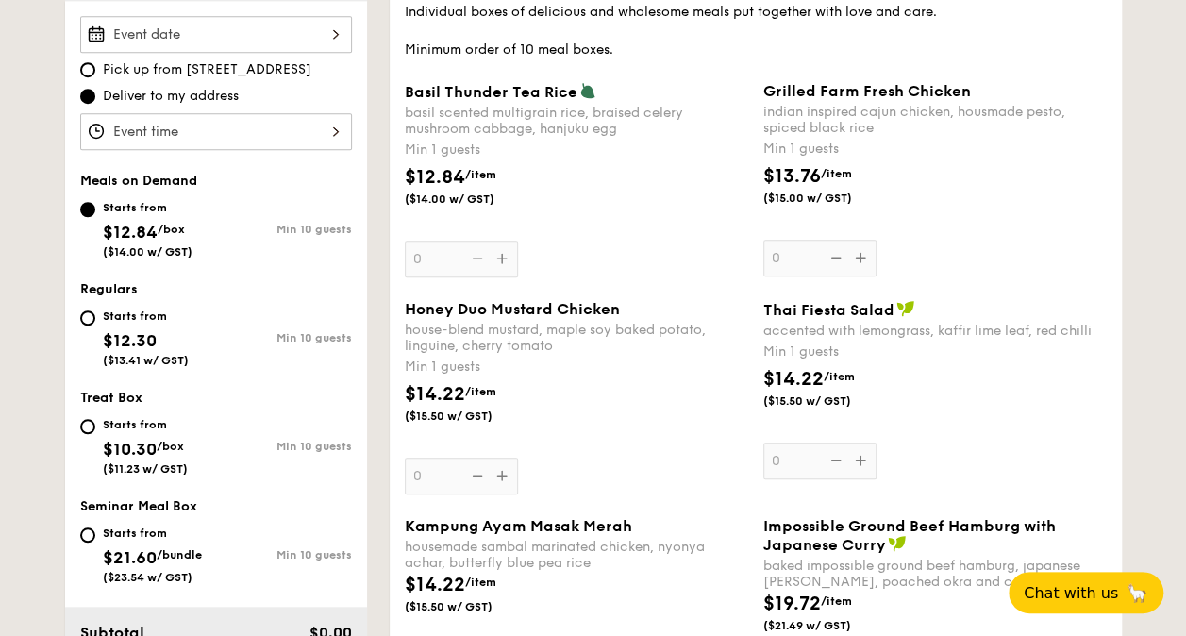
scroll to position [687, 0]
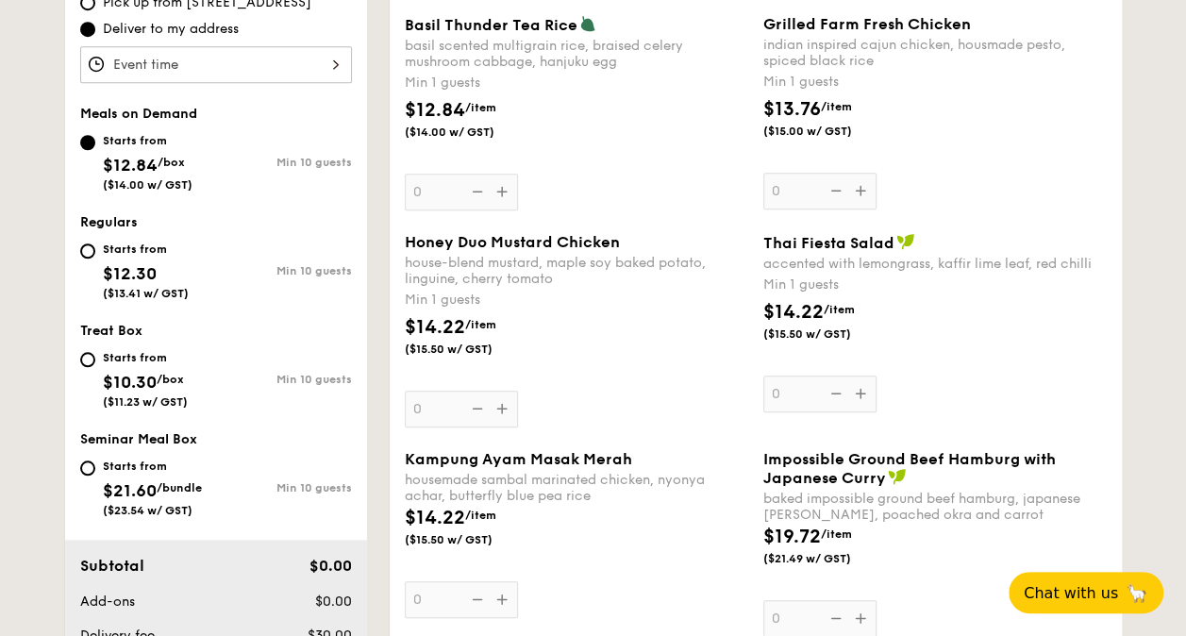
click at [206, 378] on div "Starts from $10.30 /box ($11.23 w/ GST)" at bounding box center [148, 377] width 136 height 62
click at [95, 367] on input "Starts from $10.30 /box ($11.23 w/ GST) Min 10 guests" at bounding box center [87, 359] width 15 height 15
radio input "true"
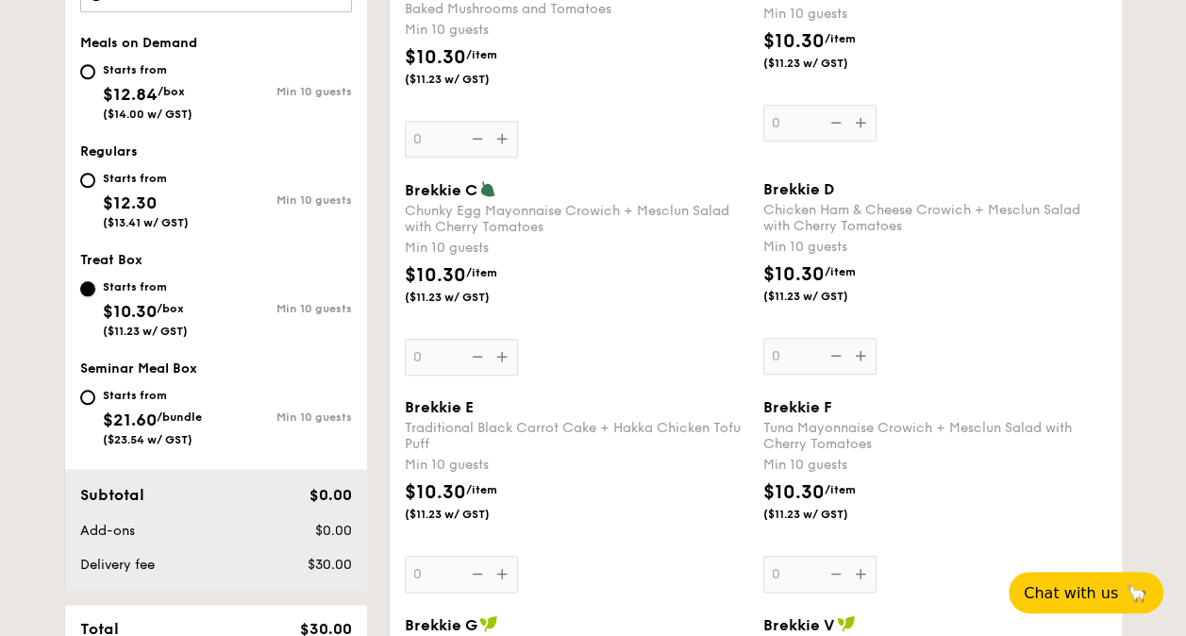
scroll to position [876, 0]
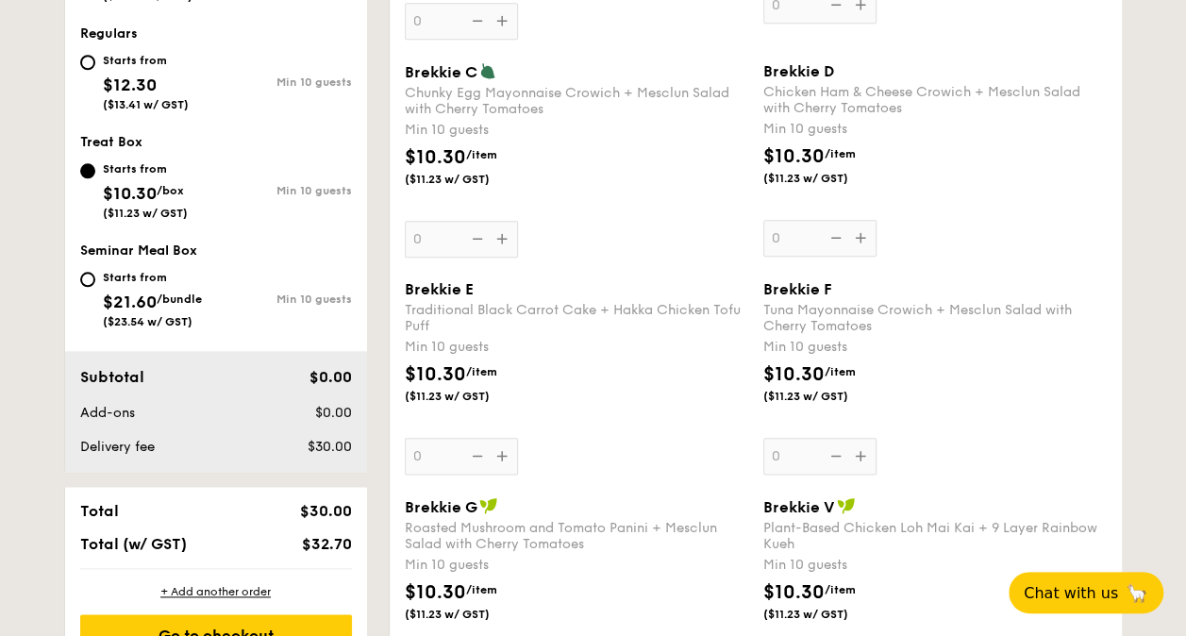
click at [858, 451] on div "Brekkie F Tuna Mayonnaise Crowich + Mesclun Salad with Cherry Tomatoes Min 10 g…" at bounding box center [936, 377] width 344 height 194
click at [858, 451] on input "0" at bounding box center [820, 456] width 113 height 37
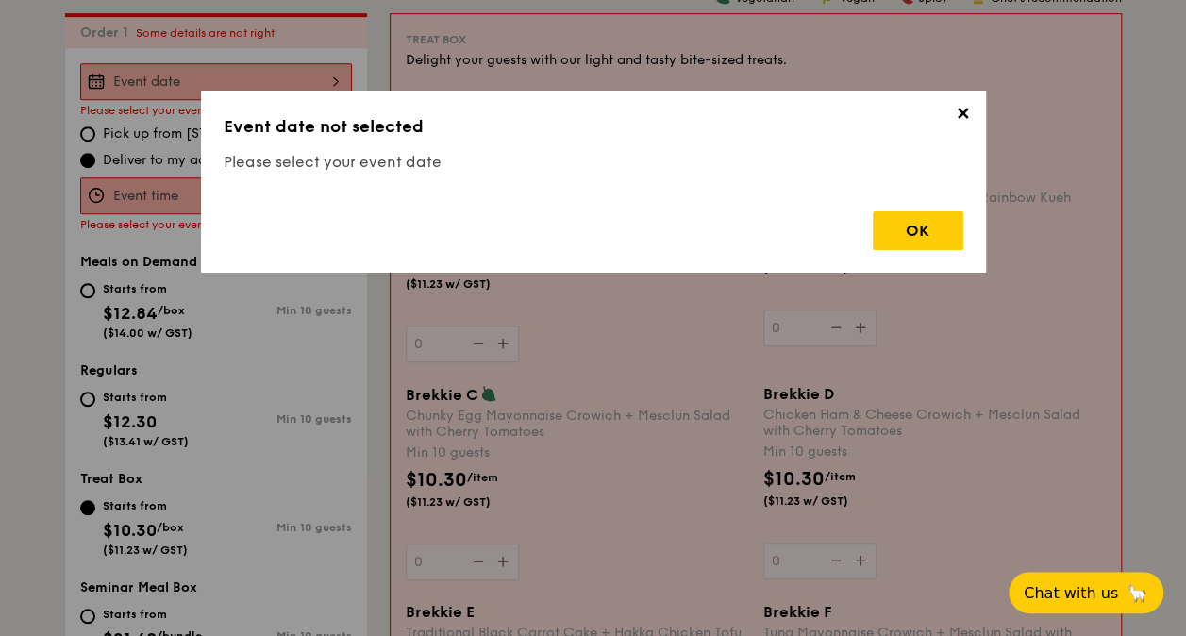
scroll to position [557, 0]
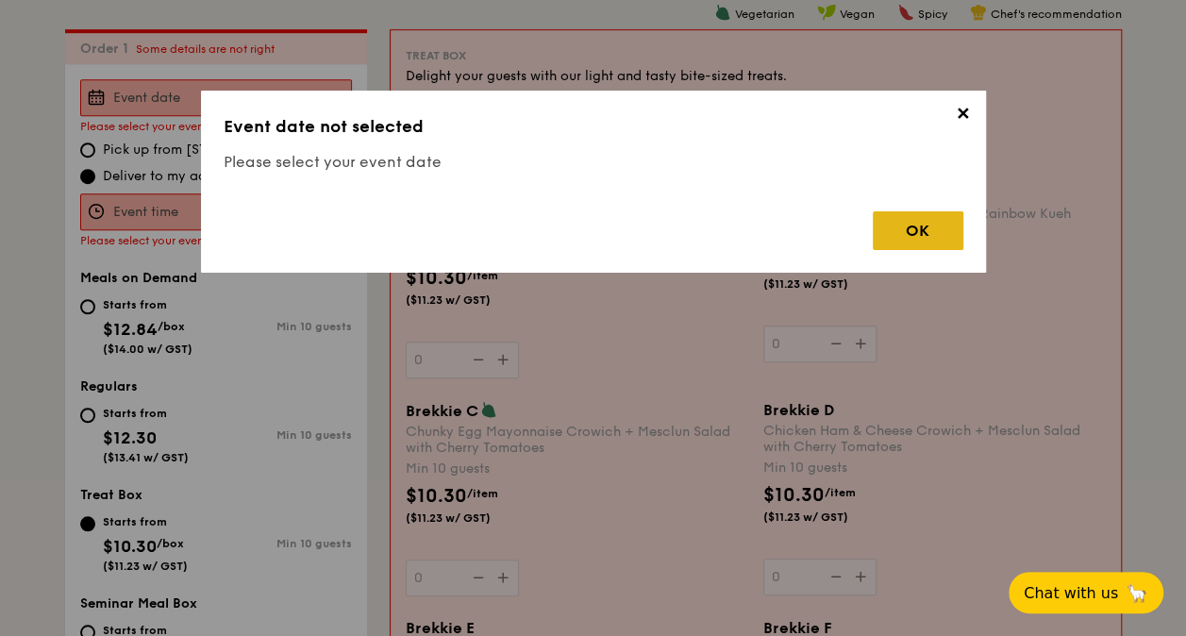
click at [919, 225] on div "OK" at bounding box center [918, 230] width 91 height 39
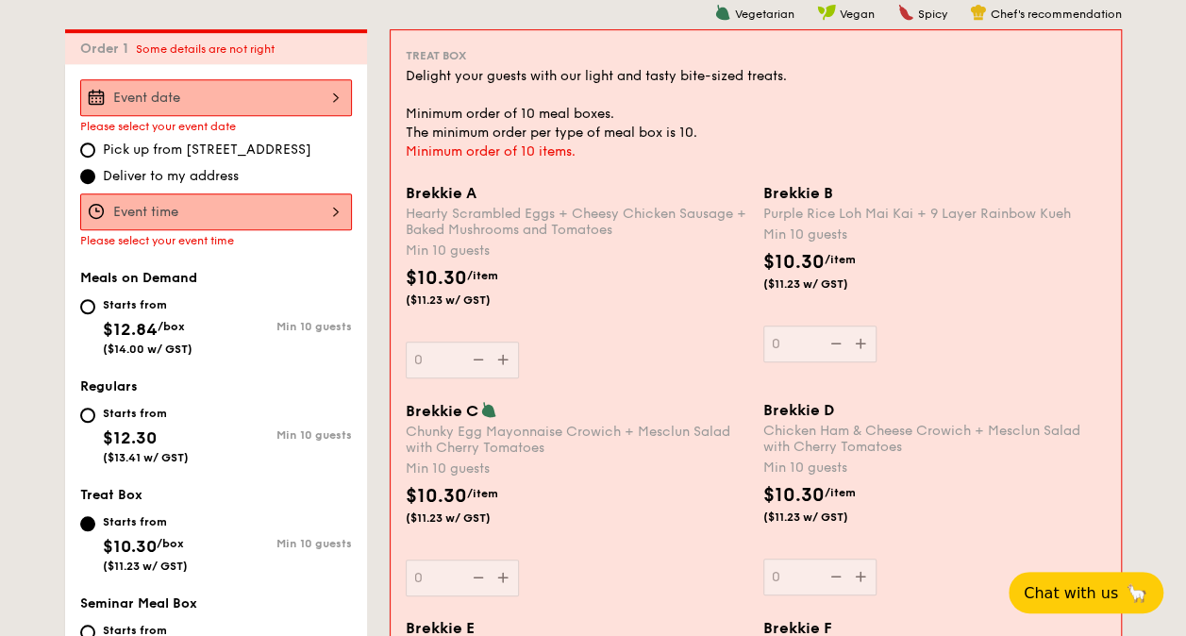
click at [310, 79] on div at bounding box center [216, 97] width 272 height 37
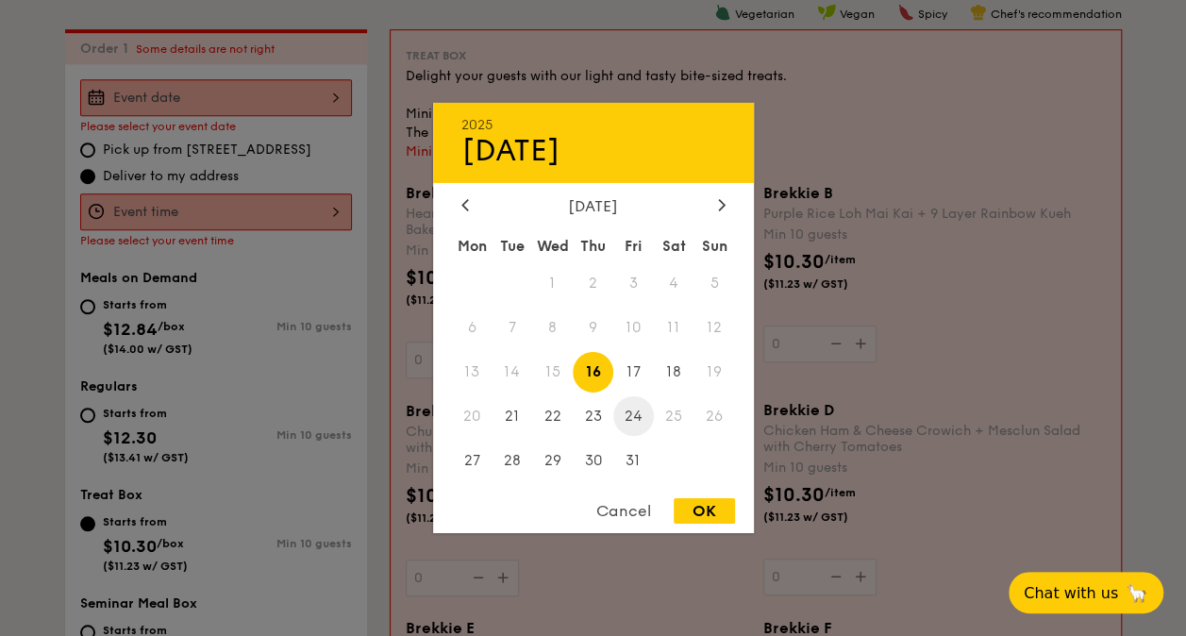
click at [633, 421] on span "24" at bounding box center [633, 415] width 41 height 41
click at [720, 514] on div "OK" at bounding box center [704, 510] width 61 height 25
type input "[DATE]"
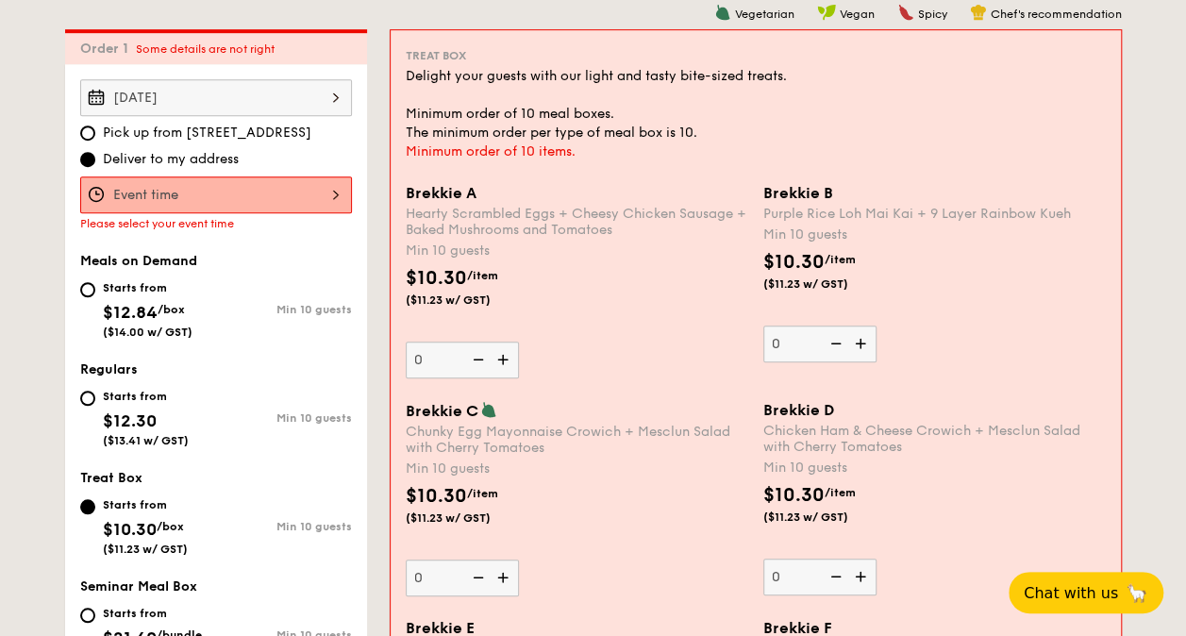
click at [252, 195] on div at bounding box center [216, 194] width 272 height 37
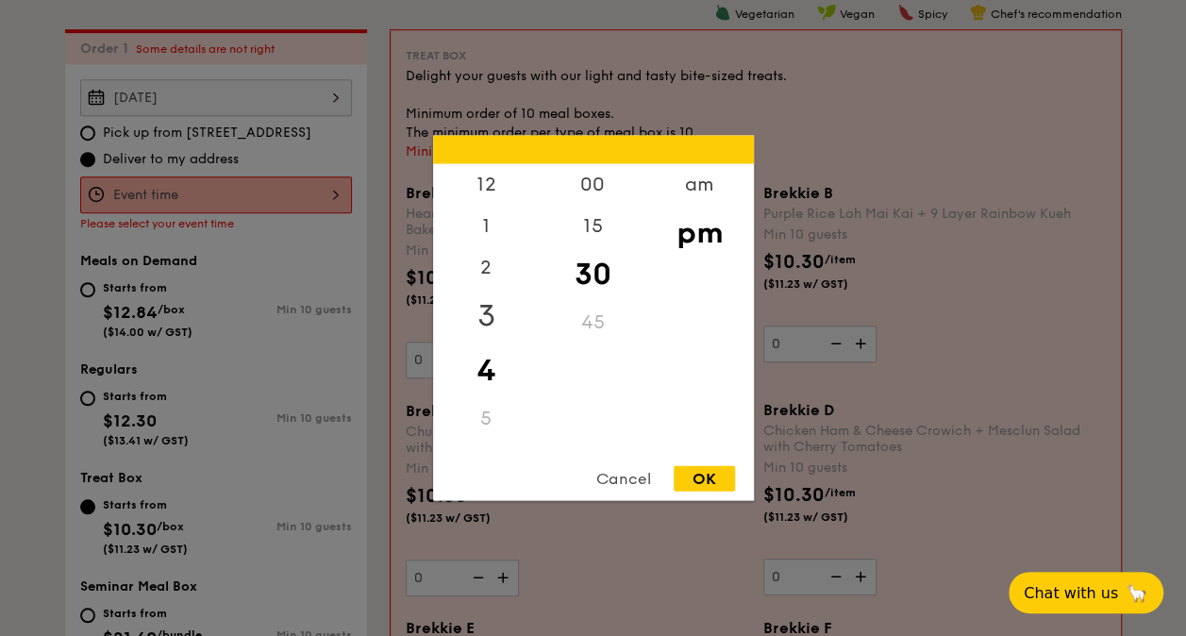
click at [482, 315] on div "3" at bounding box center [486, 316] width 107 height 55
click at [697, 474] on div "OK" at bounding box center [704, 478] width 61 height 25
type input "3:30PM"
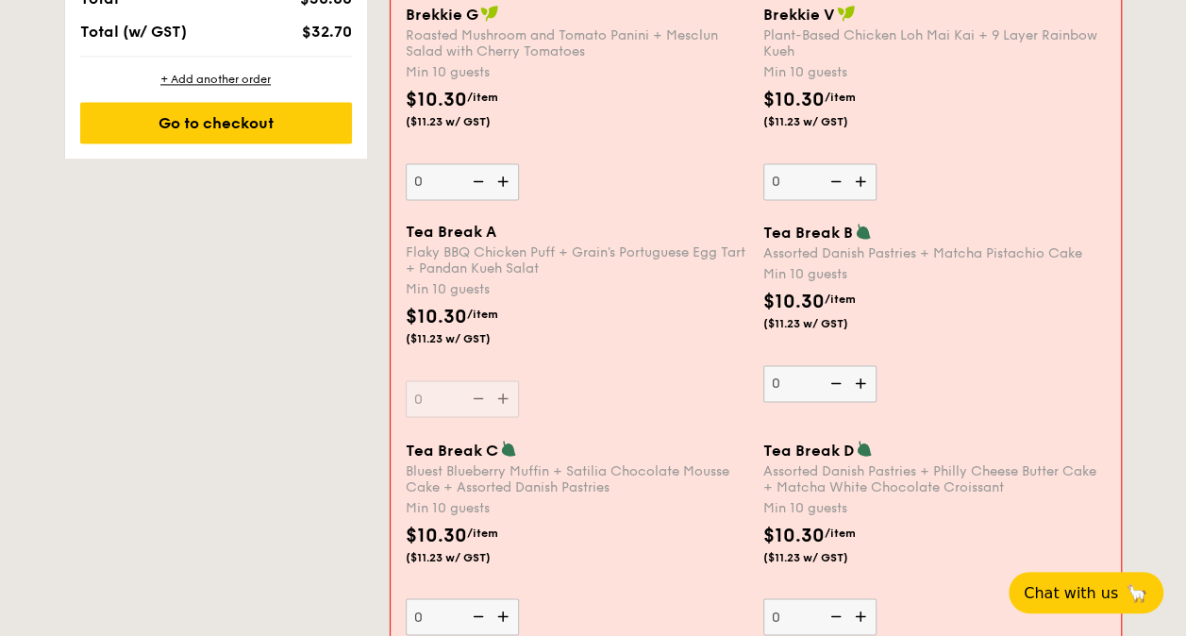
scroll to position [1406, 0]
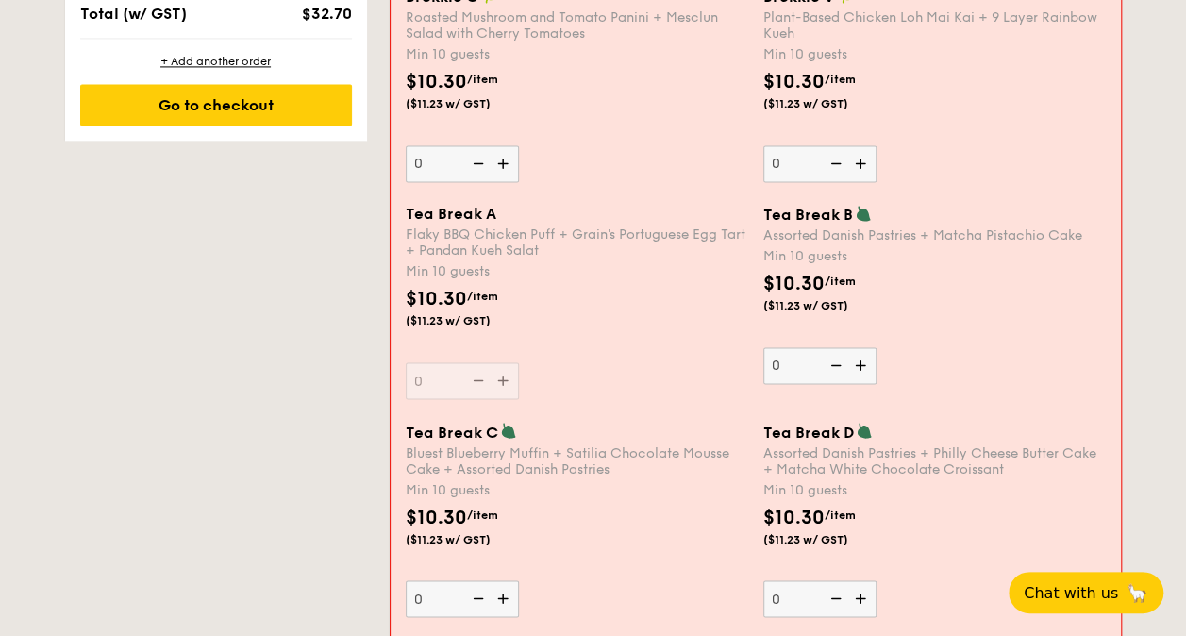
click at [496, 589] on img at bounding box center [505, 598] width 28 height 36
click at [496, 589] on input "0" at bounding box center [462, 598] width 113 height 37
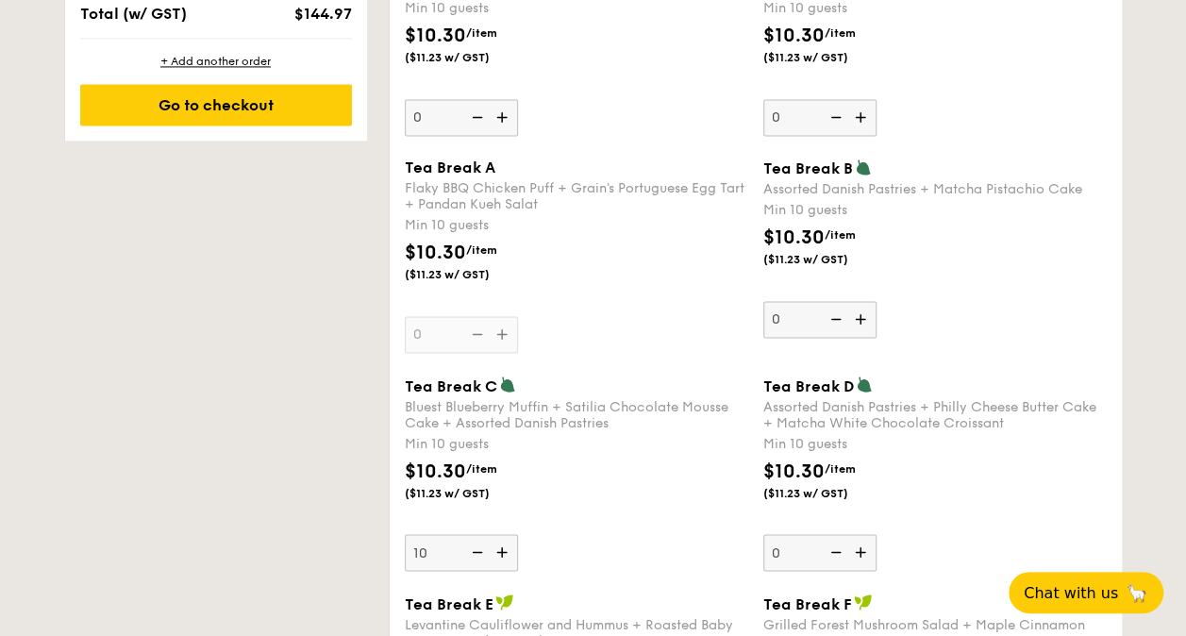
click at [507, 545] on img at bounding box center [504, 552] width 28 height 36
click at [507, 545] on input "10" at bounding box center [461, 552] width 113 height 37
click at [507, 545] on img at bounding box center [504, 552] width 28 height 36
click at [507, 545] on input "11" at bounding box center [461, 552] width 113 height 37
click at [507, 545] on img at bounding box center [504, 552] width 28 height 36
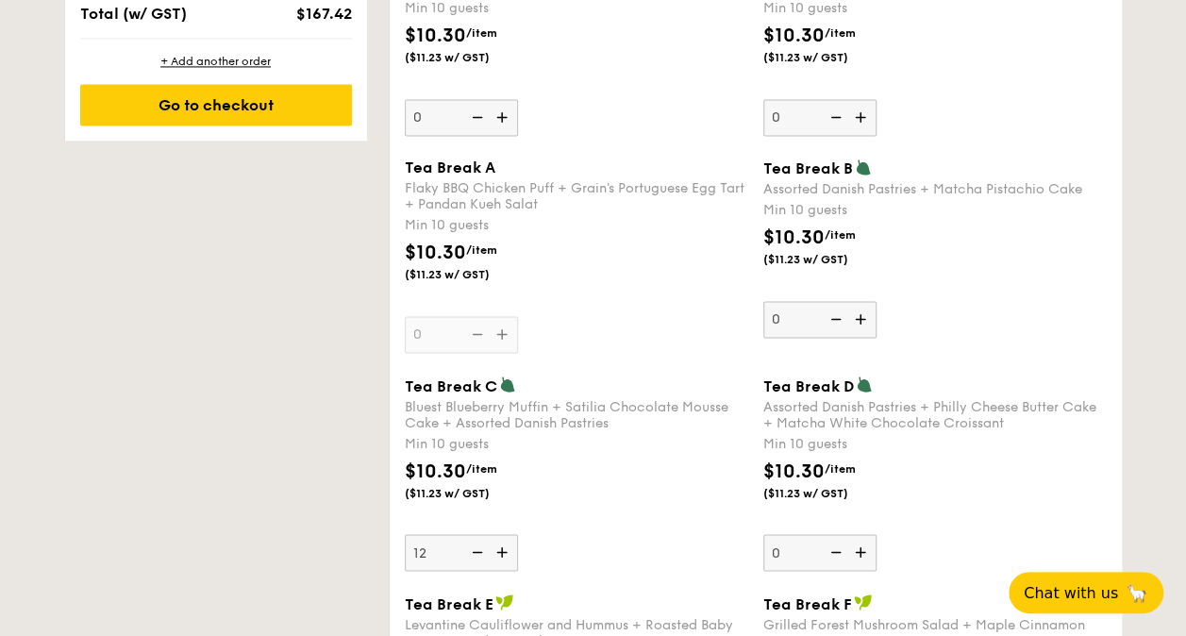
click at [507, 545] on input "12" at bounding box center [461, 552] width 113 height 37
click at [507, 545] on img at bounding box center [504, 552] width 28 height 36
click at [507, 545] on input "13" at bounding box center [461, 552] width 113 height 37
click at [507, 545] on img at bounding box center [504, 552] width 28 height 36
click at [507, 545] on input "14" at bounding box center [461, 552] width 113 height 37
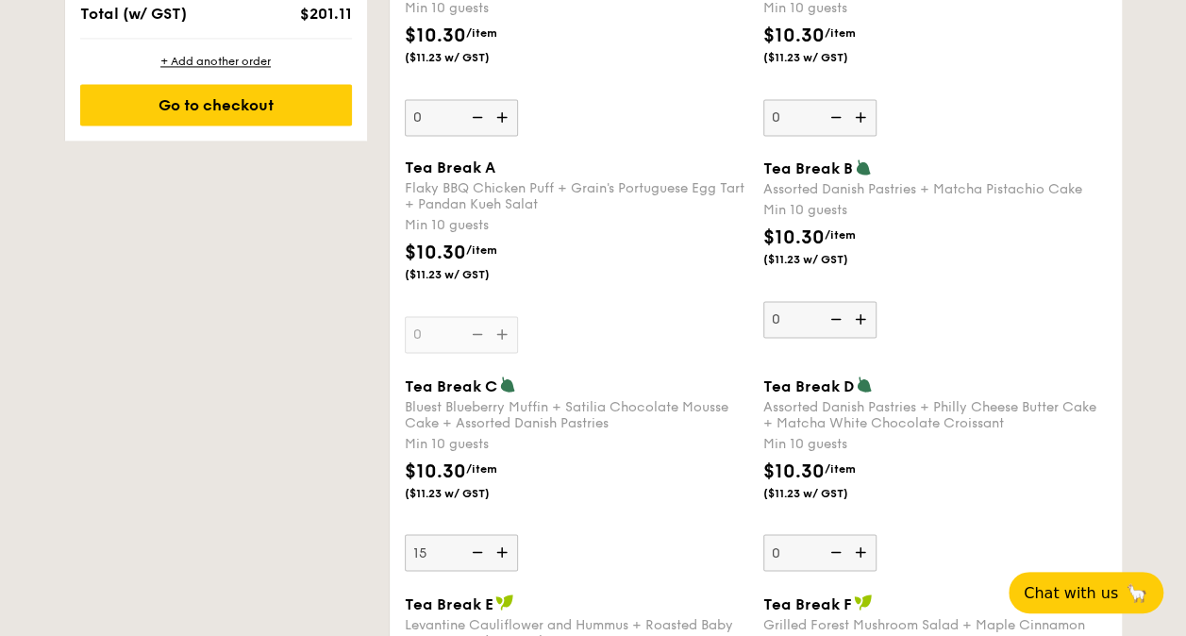
click at [507, 545] on img at bounding box center [504, 552] width 28 height 36
click at [507, 545] on input "15" at bounding box center [461, 552] width 113 height 37
click at [507, 545] on img at bounding box center [504, 552] width 28 height 36
click at [507, 545] on input "16" at bounding box center [461, 552] width 113 height 37
click at [507, 545] on img at bounding box center [504, 552] width 28 height 36
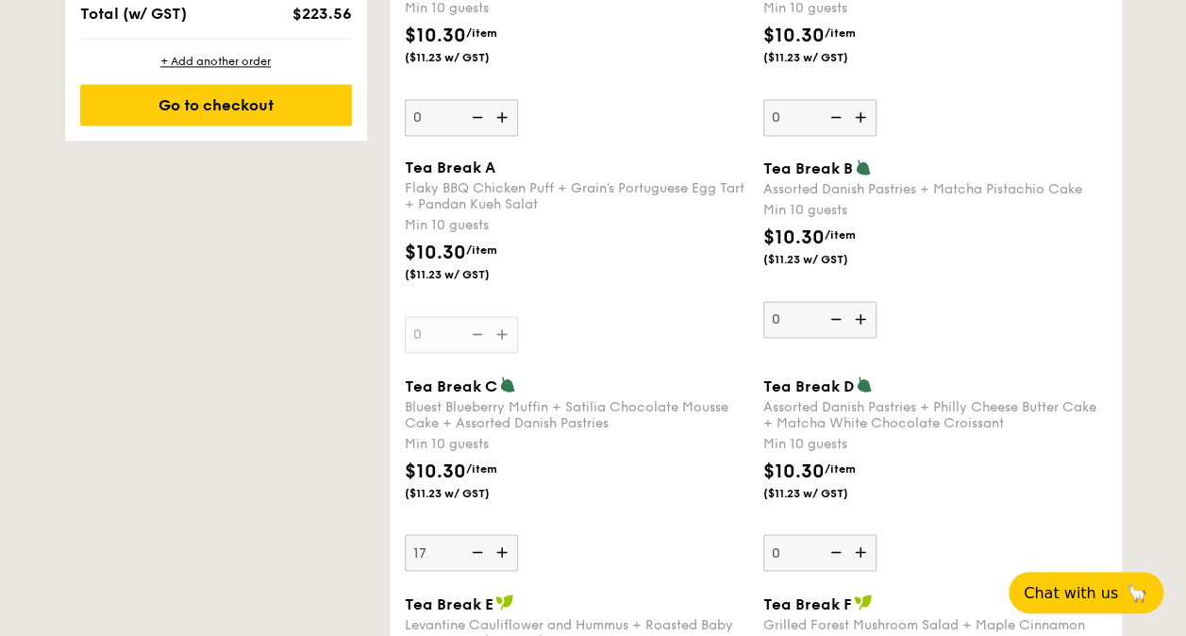
click at [507, 545] on input "17" at bounding box center [461, 552] width 113 height 37
click at [507, 545] on img at bounding box center [504, 552] width 28 height 36
click at [507, 545] on input "18" at bounding box center [461, 552] width 113 height 37
click at [507, 545] on img at bounding box center [504, 552] width 28 height 36
click at [507, 545] on input "19" at bounding box center [461, 552] width 113 height 37
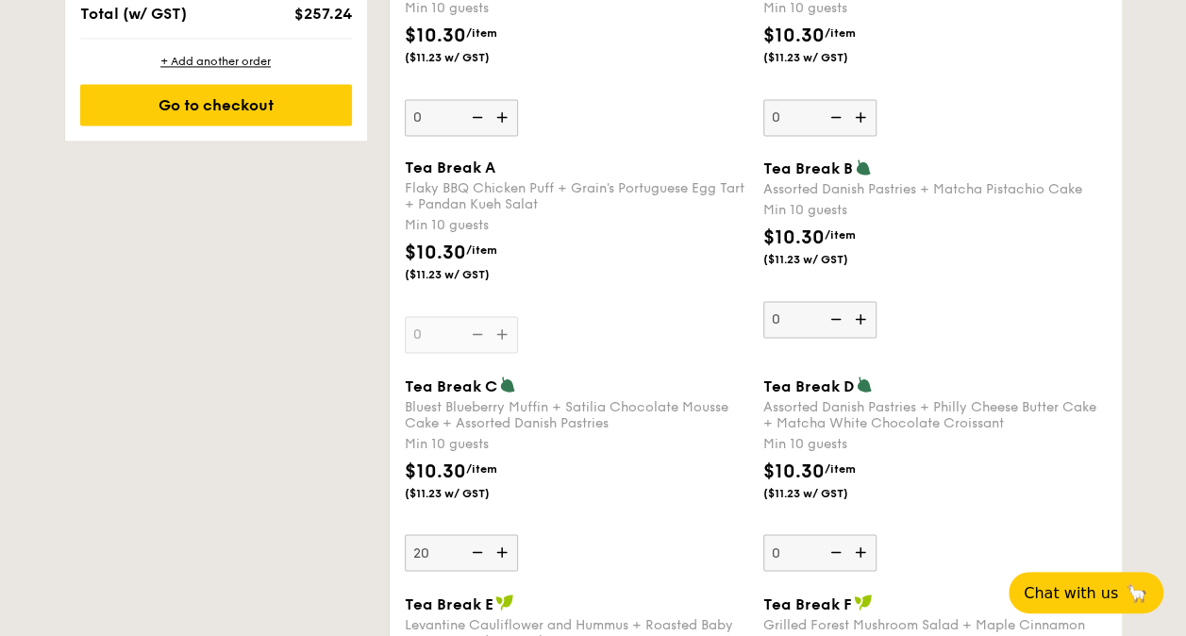
click at [507, 545] on img at bounding box center [504, 552] width 28 height 36
click at [507, 545] on input "20" at bounding box center [461, 552] width 113 height 37
click at [507, 545] on img at bounding box center [504, 552] width 28 height 36
click at [507, 545] on input "21" at bounding box center [461, 552] width 113 height 37
click at [507, 545] on img at bounding box center [504, 552] width 28 height 36
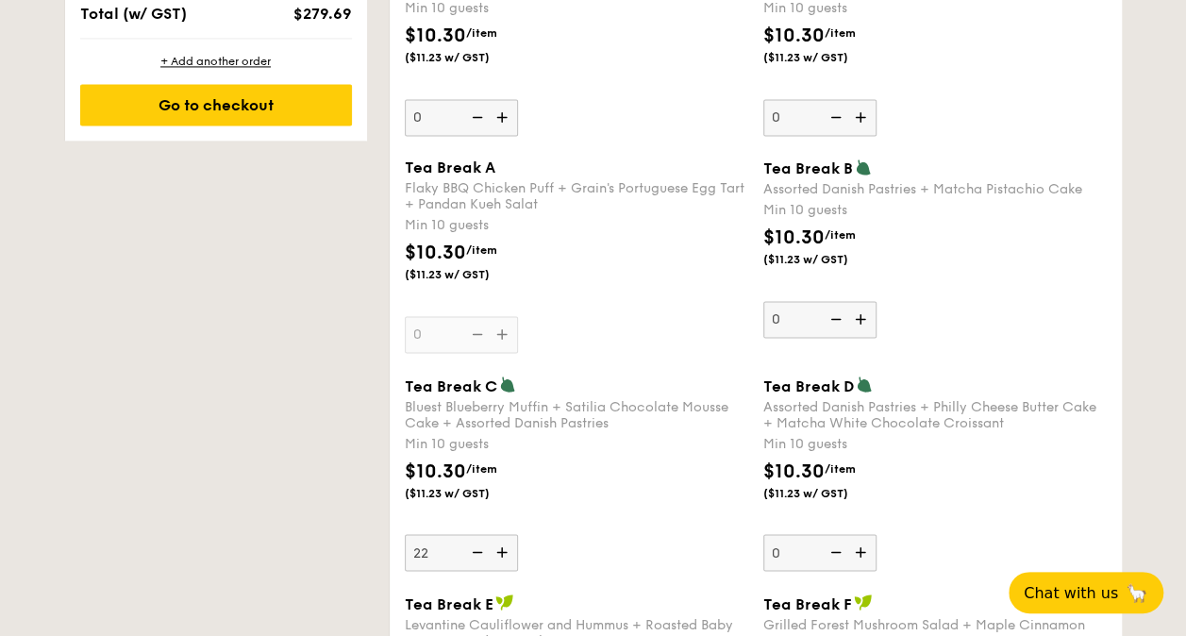
click at [507, 545] on input "22" at bounding box center [461, 552] width 113 height 37
click at [507, 545] on img at bounding box center [504, 552] width 28 height 36
click at [507, 545] on input "23" at bounding box center [461, 552] width 113 height 37
click at [507, 545] on img at bounding box center [504, 552] width 28 height 36
click at [507, 545] on input "24" at bounding box center [461, 552] width 113 height 37
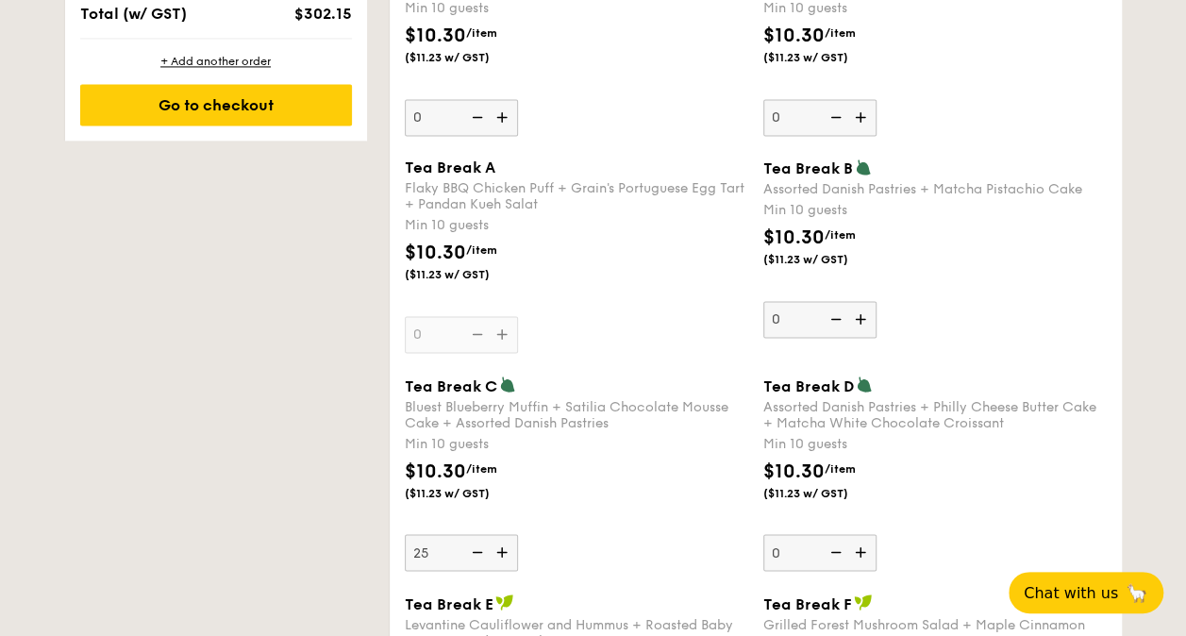
click at [507, 545] on img at bounding box center [504, 552] width 28 height 36
click at [507, 545] on input "25" at bounding box center [461, 552] width 113 height 37
click at [507, 545] on img at bounding box center [504, 552] width 28 height 36
click at [507, 545] on input "26" at bounding box center [461, 552] width 113 height 37
click at [507, 545] on img at bounding box center [504, 552] width 28 height 36
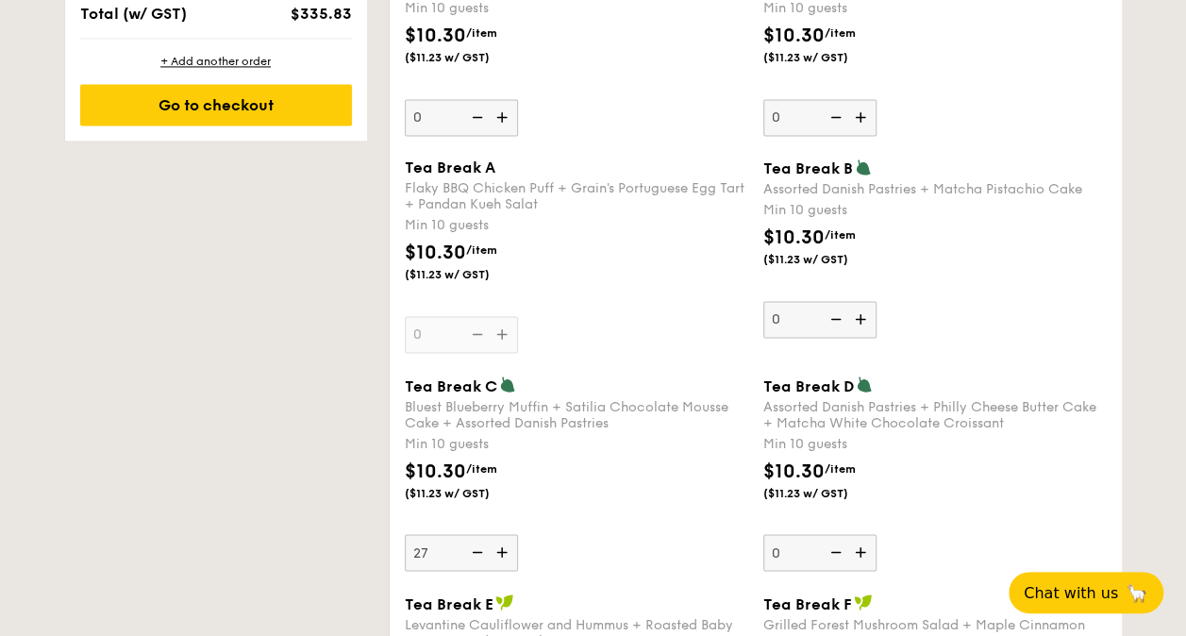
click at [507, 545] on input "27" at bounding box center [461, 552] width 113 height 37
type input "28"
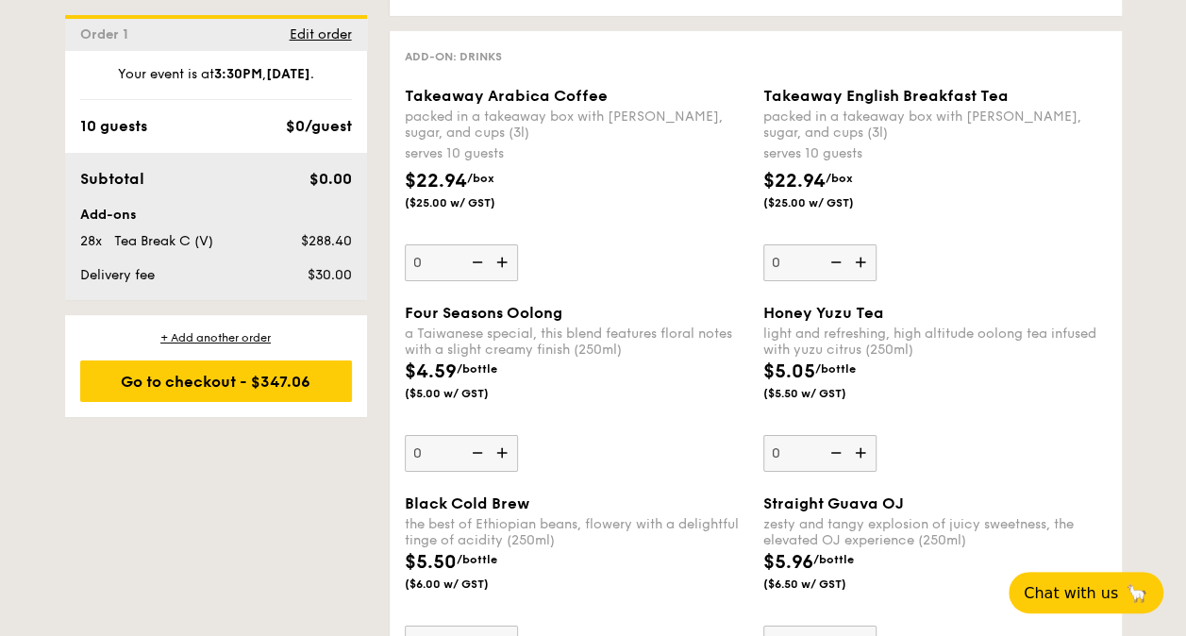
scroll to position [3131, 0]
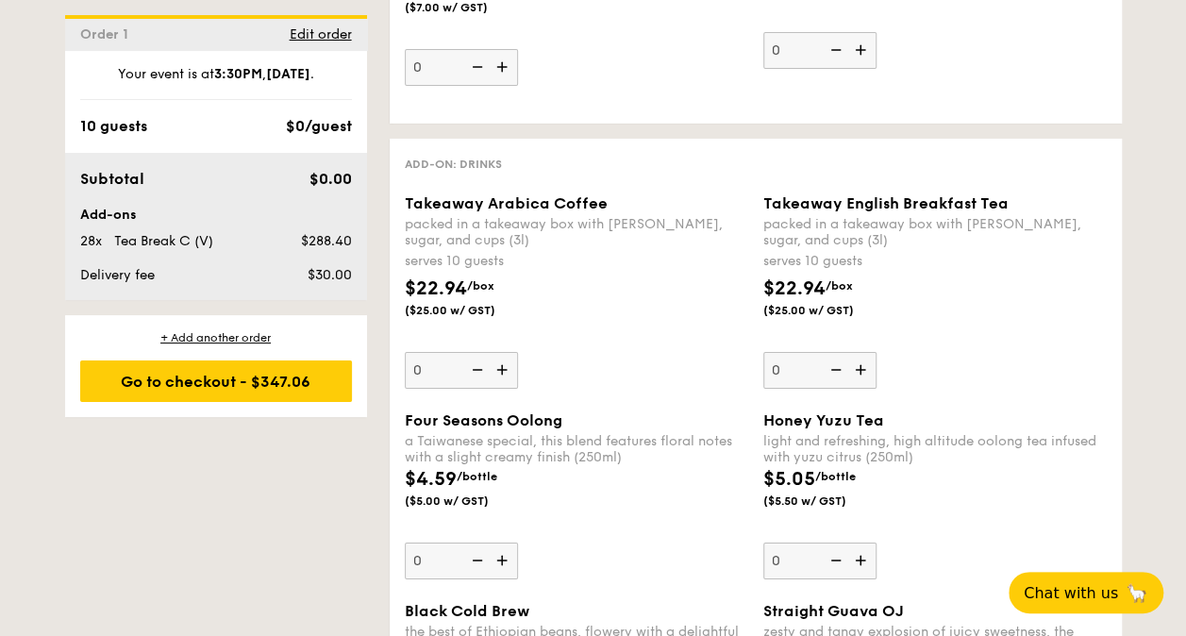
click at [857, 360] on img at bounding box center [862, 370] width 28 height 36
click at [857, 360] on input "0" at bounding box center [820, 370] width 113 height 37
type input "1"
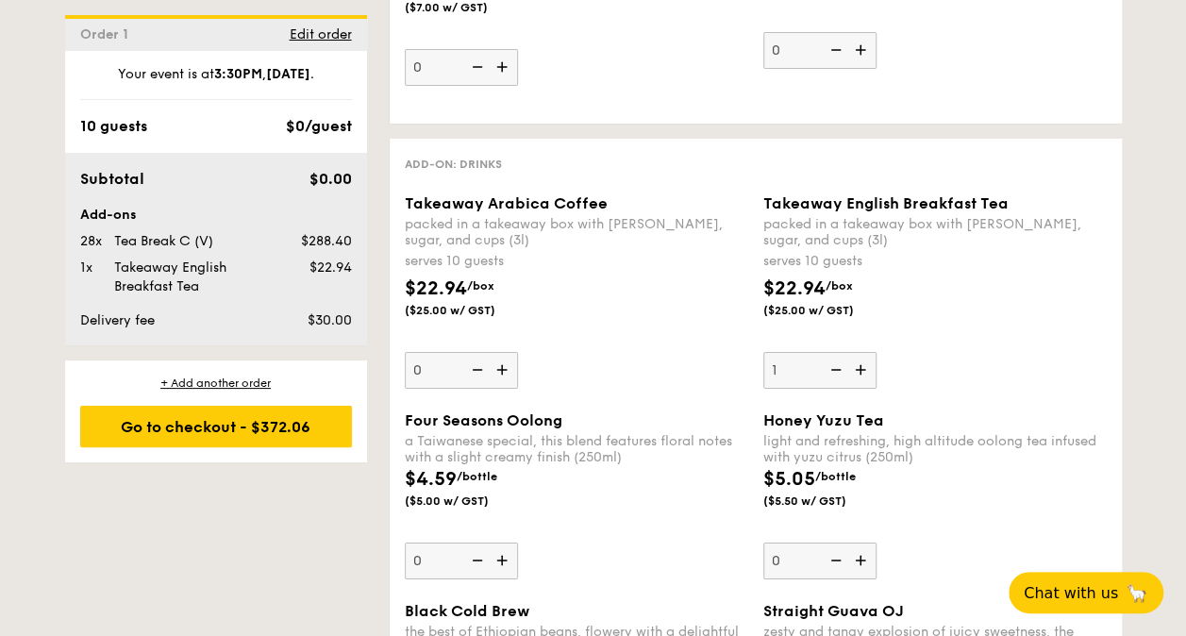
click at [506, 352] on img at bounding box center [504, 370] width 28 height 36
click at [506, 352] on input "0" at bounding box center [461, 370] width 113 height 37
type input "1"
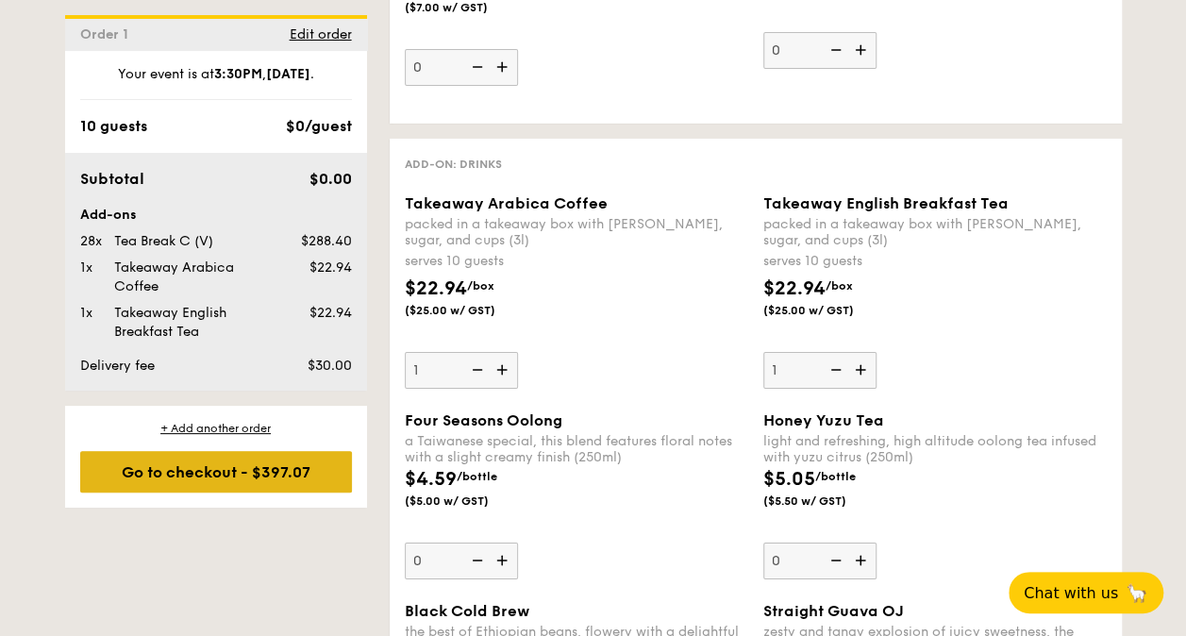
click at [291, 470] on div "Go to checkout - $397.07" at bounding box center [216, 472] width 272 height 42
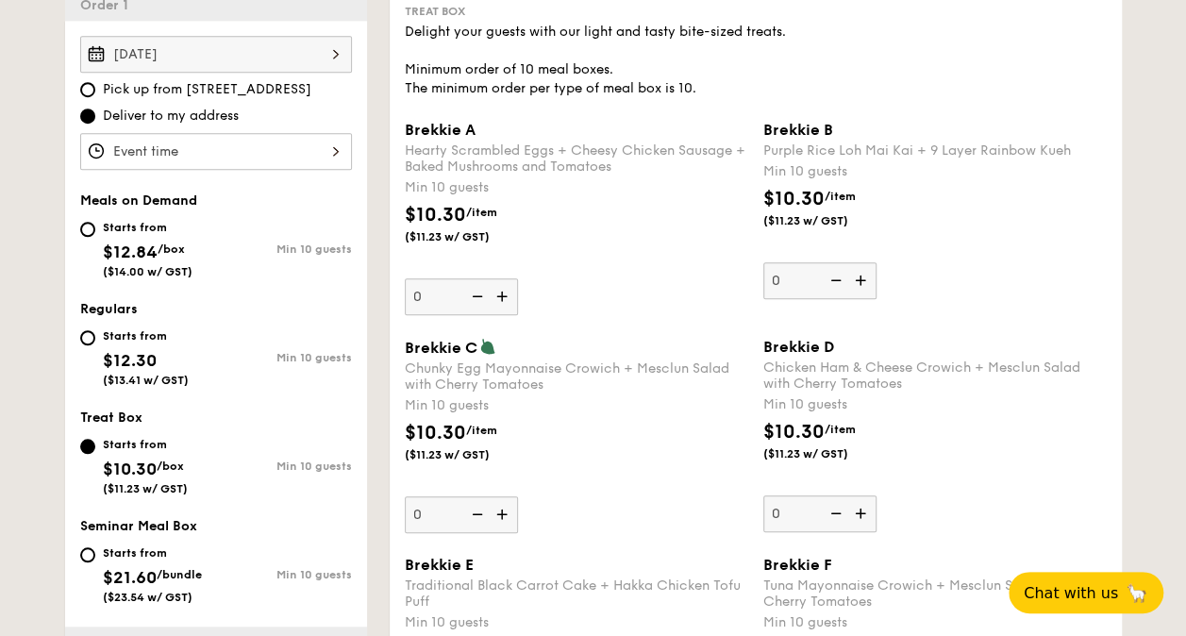
scroll to position [413, 0]
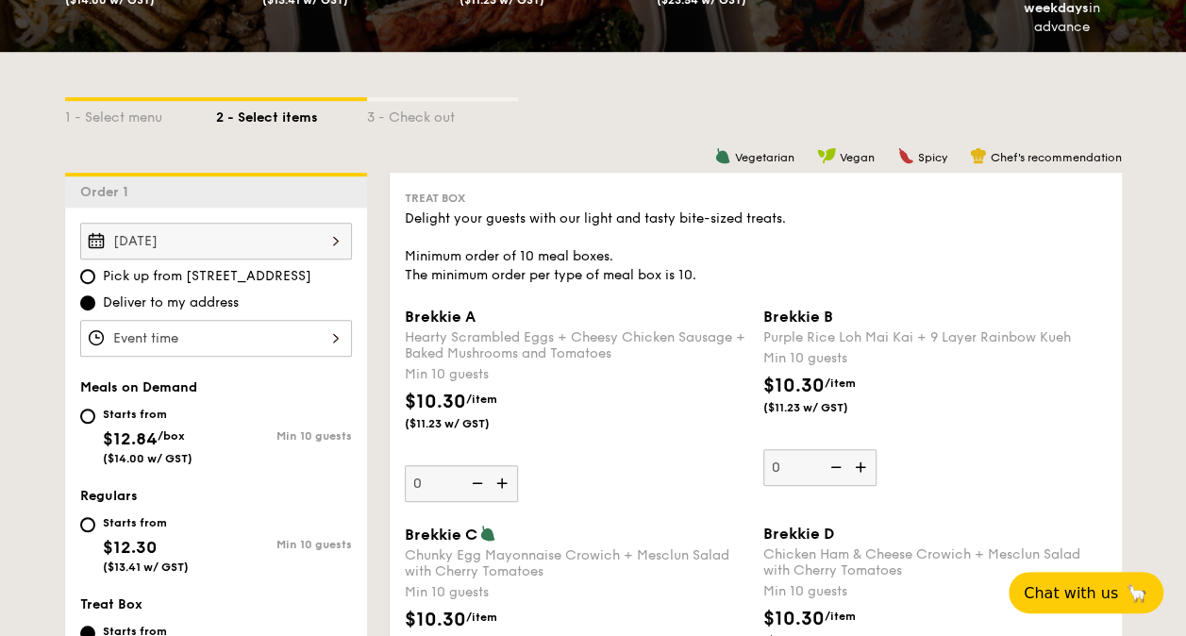
click at [277, 335] on div at bounding box center [216, 338] width 272 height 37
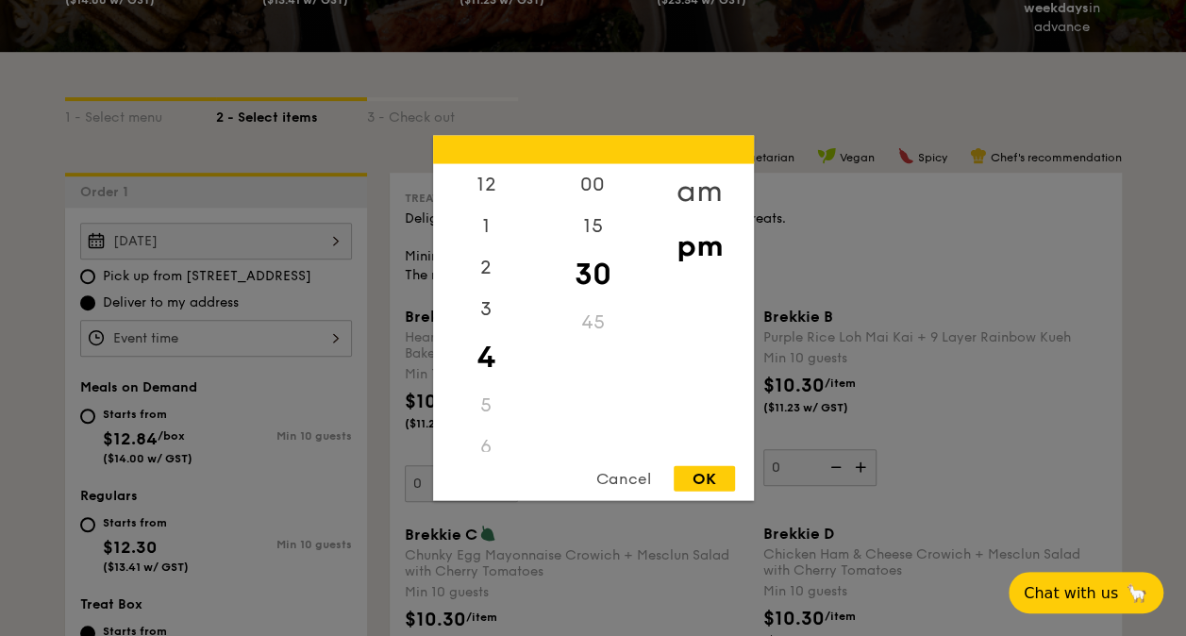
click at [692, 182] on div "am" at bounding box center [699, 191] width 107 height 55
click at [483, 296] on div "8" at bounding box center [486, 301] width 107 height 55
click at [682, 479] on div "OK" at bounding box center [704, 478] width 61 height 25
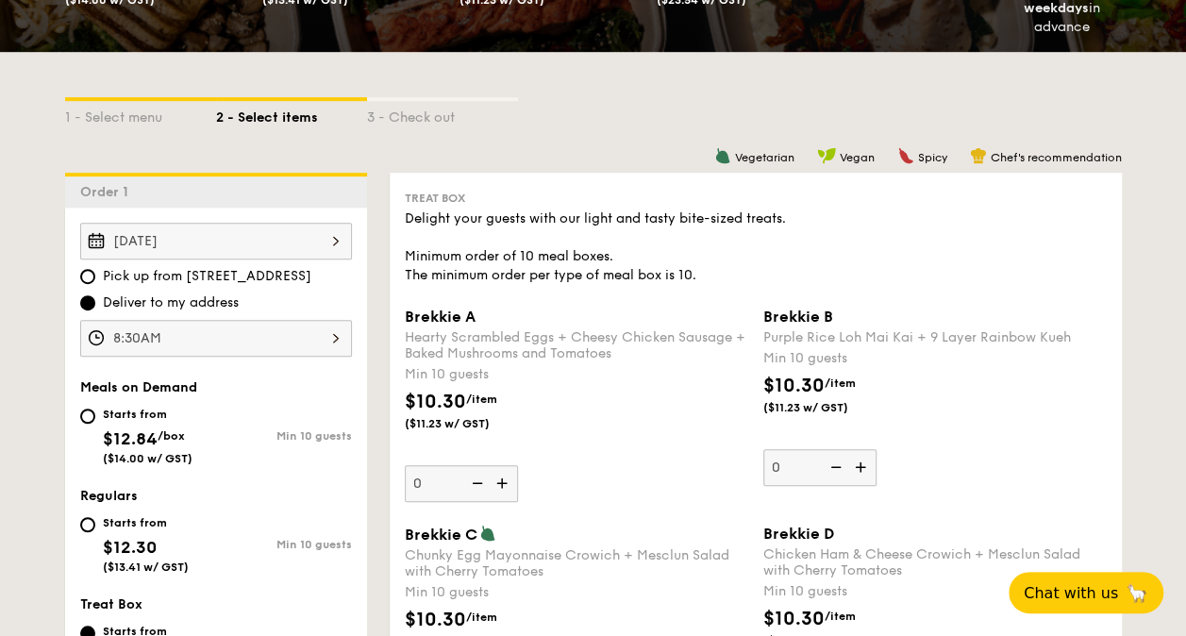
click at [274, 350] on div "8:30AM" at bounding box center [216, 338] width 272 height 37
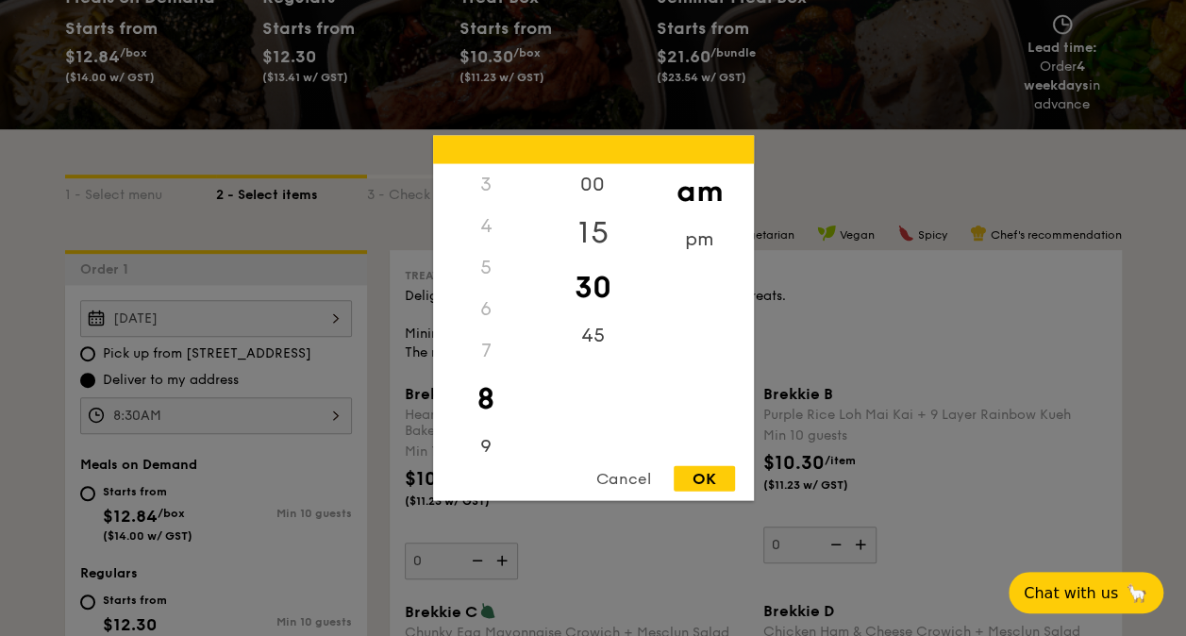
scroll to position [319, 0]
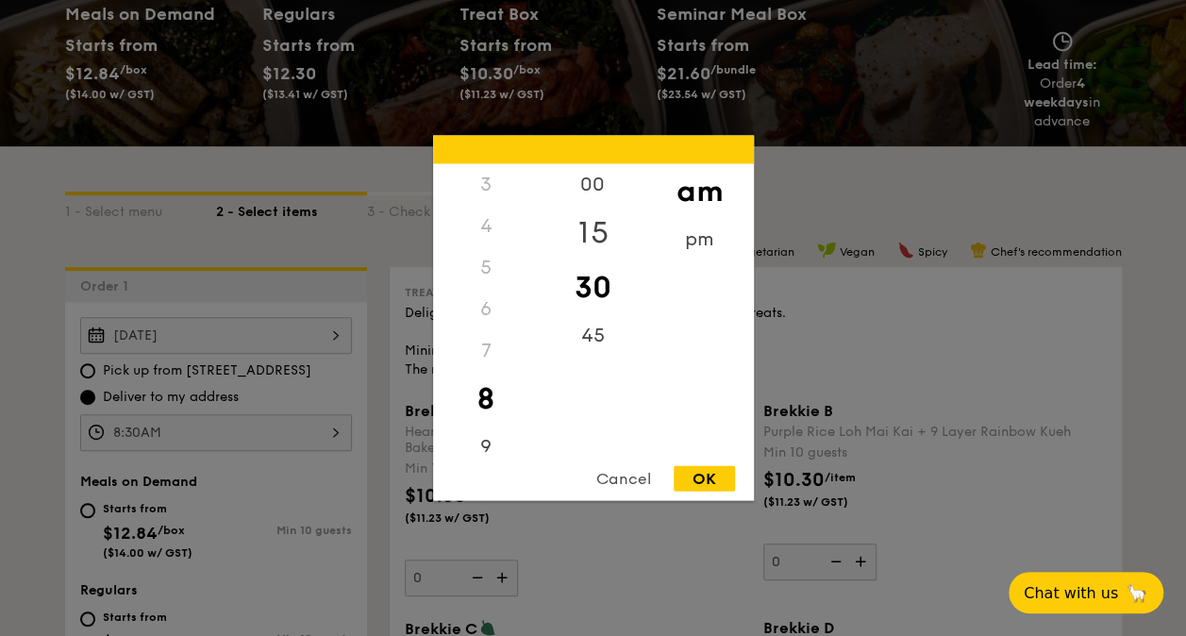
click at [602, 226] on div "15" at bounding box center [593, 233] width 107 height 55
click at [692, 477] on div "OK" at bounding box center [704, 478] width 61 height 25
type input "8:15AM"
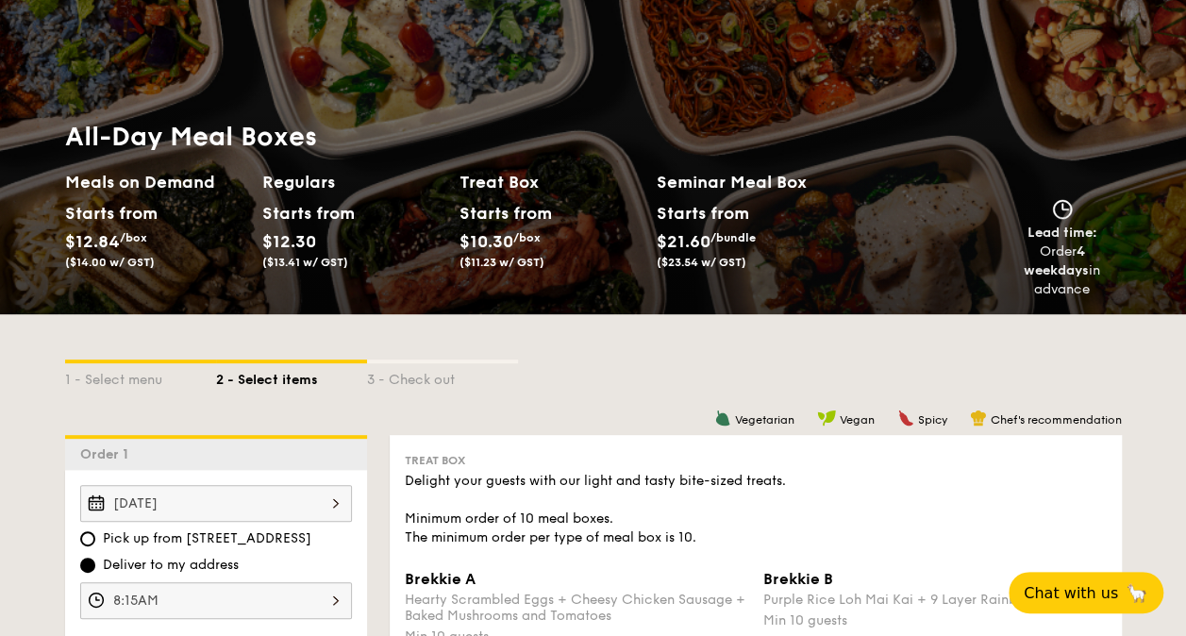
scroll to position [36, 0]
